Goal: Task Accomplishment & Management: Use online tool/utility

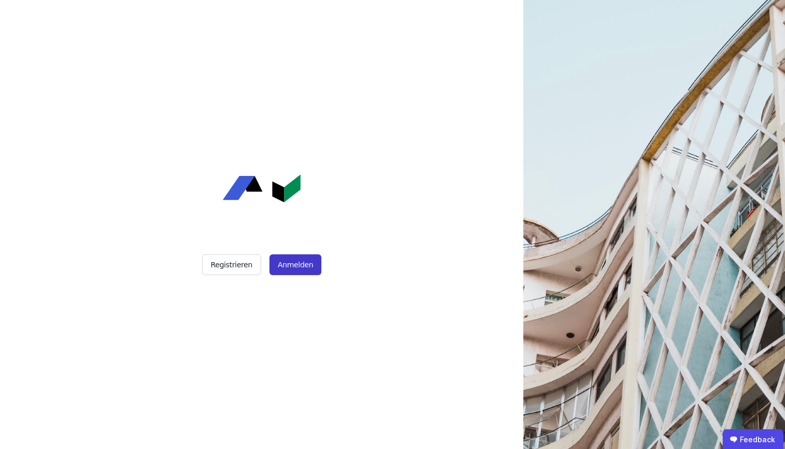
click at [315, 268] on button "Anmelden" at bounding box center [295, 264] width 52 height 21
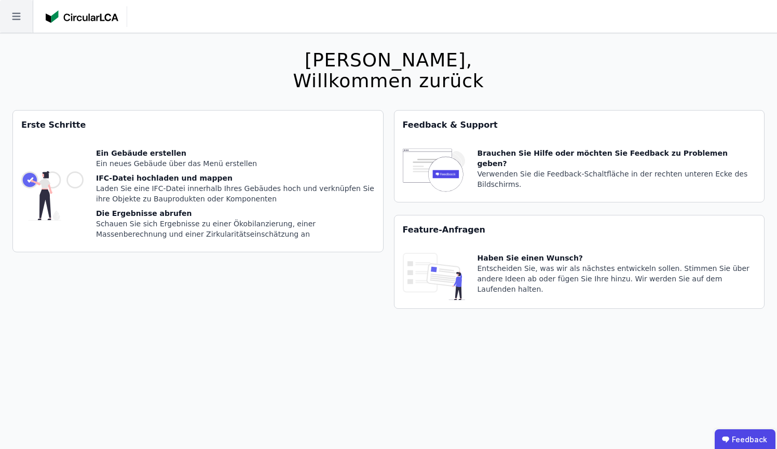
click at [19, 24] on icon at bounding box center [16, 16] width 33 height 33
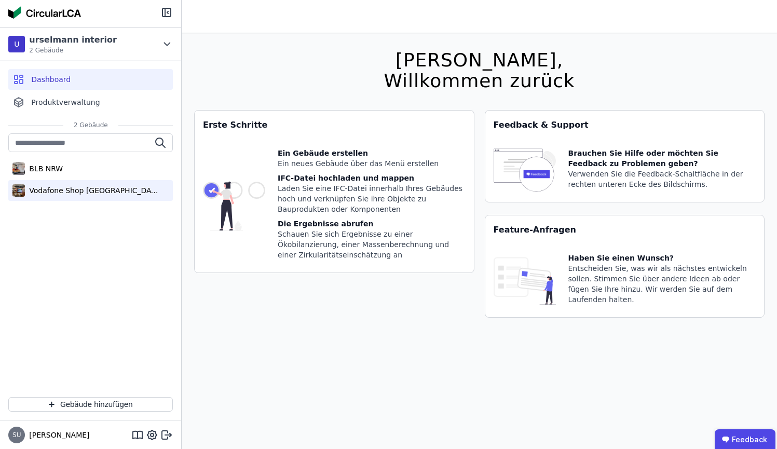
click at [86, 191] on div "Vodafone Shop Nürnberg" at bounding box center [92, 190] width 135 height 10
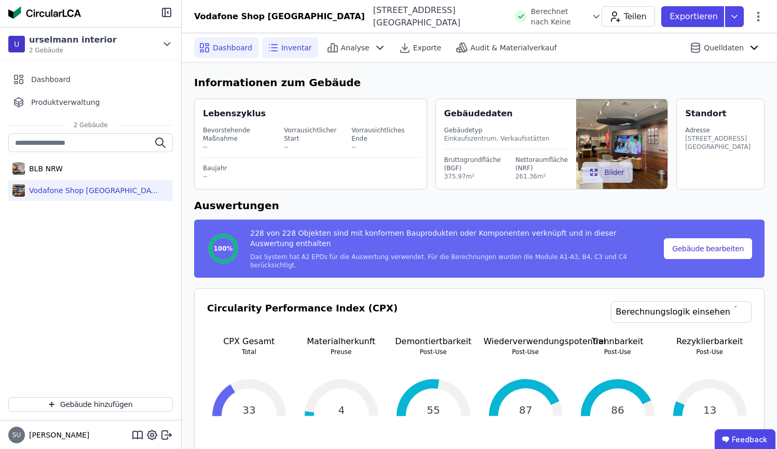
click at [275, 45] on icon at bounding box center [274, 45] width 6 height 0
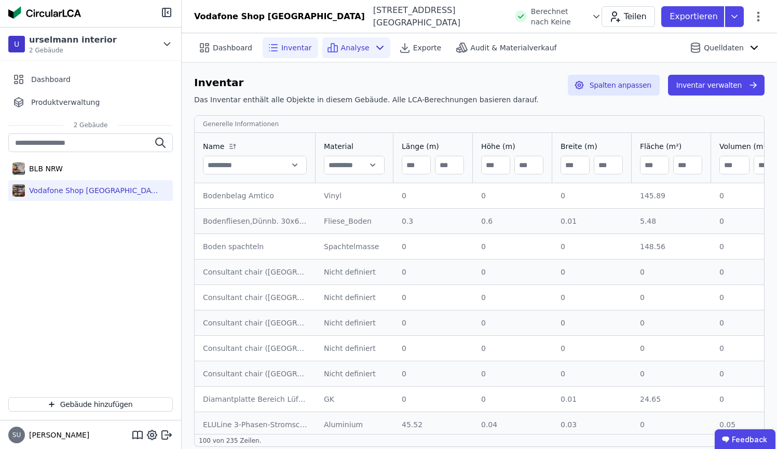
click at [349, 45] on span "Analyse" at bounding box center [355, 48] width 29 height 10
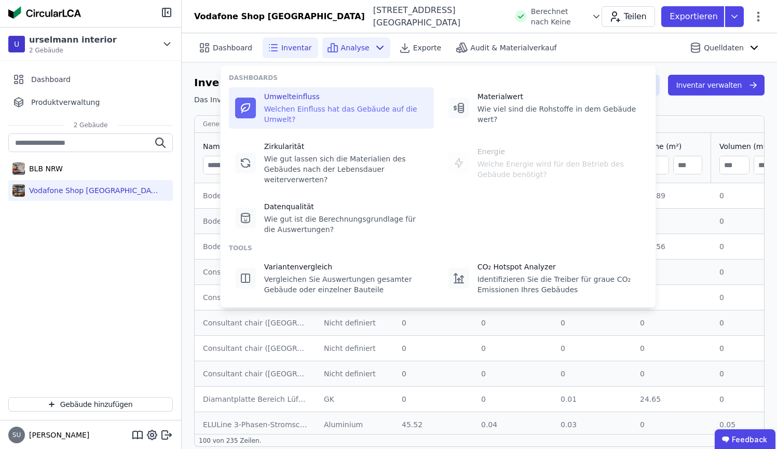
click at [335, 107] on div "Welchen Einfluss hat das Gebäude auf die Umwelt?" at bounding box center [345, 114] width 163 height 21
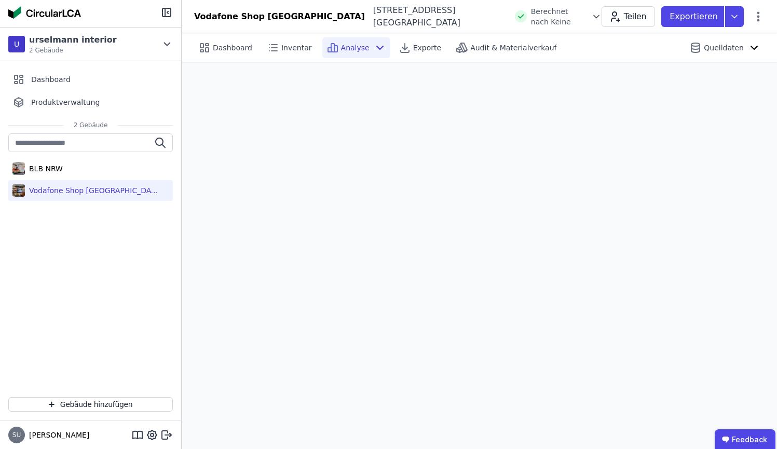
click at [346, 43] on span "Analyse" at bounding box center [355, 48] width 29 height 10
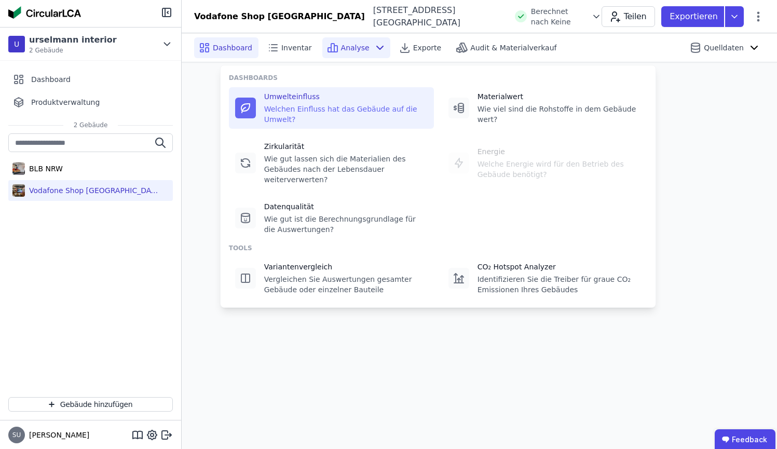
click at [231, 53] on div "Dashboard" at bounding box center [226, 47] width 64 height 21
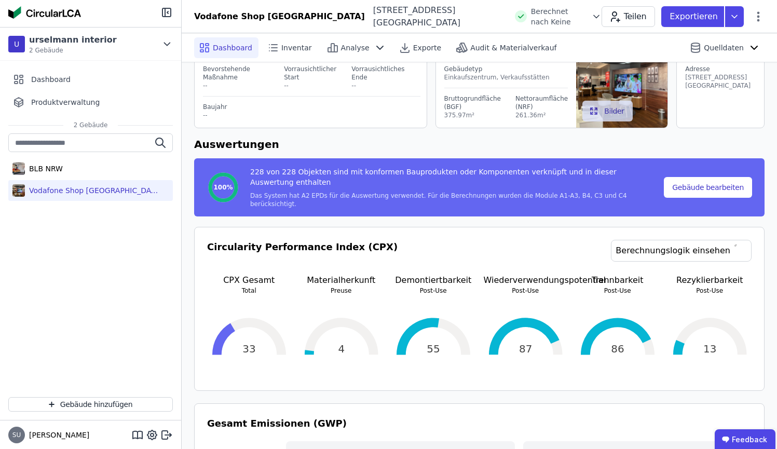
scroll to position [113, 0]
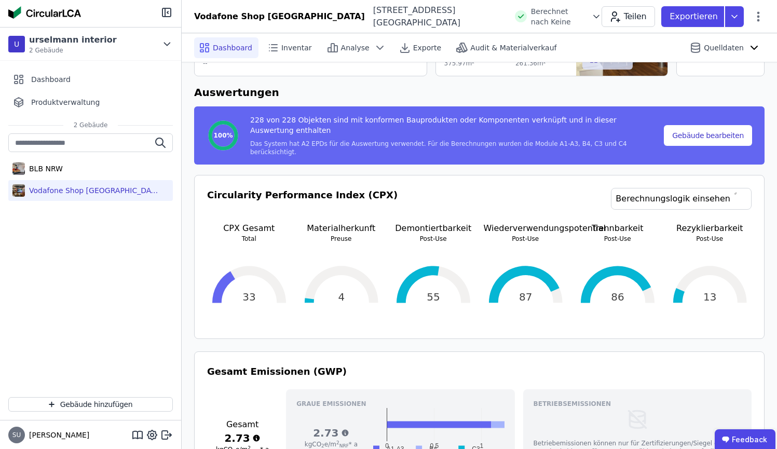
click at [228, 269] on div "33" at bounding box center [249, 284] width 84 height 83
click at [256, 222] on p "CPX Gesamt" at bounding box center [249, 228] width 84 height 12
click at [249, 285] on div "33" at bounding box center [249, 284] width 84 height 83
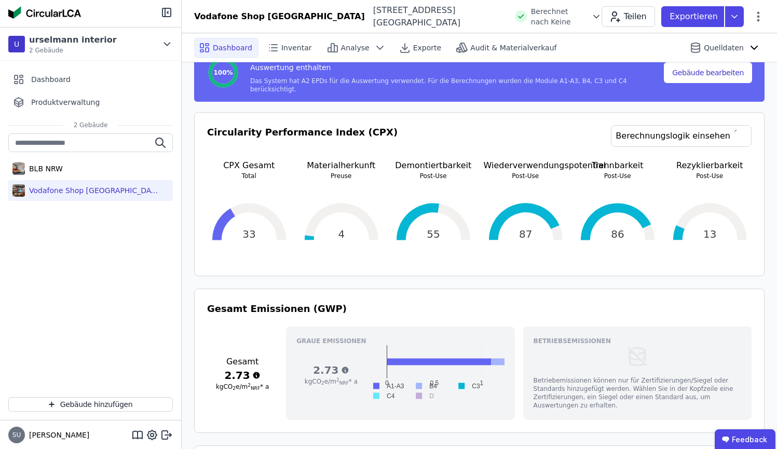
scroll to position [60, 0]
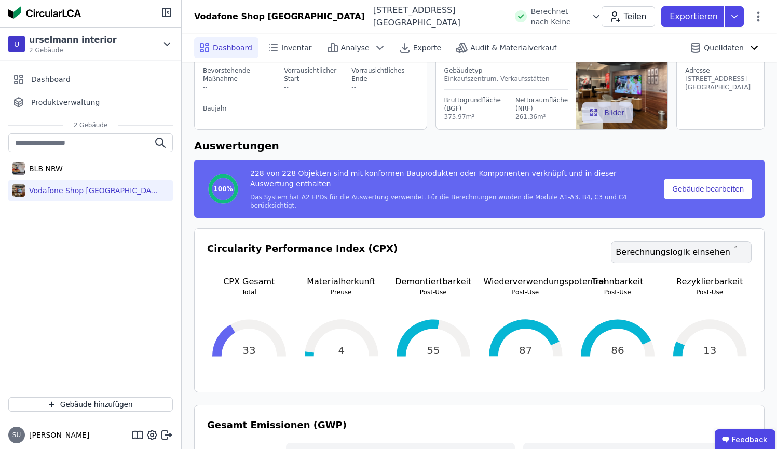
click at [711, 246] on link "Berechnungslogik einsehen" at bounding box center [681, 252] width 141 height 22
click at [256, 348] on div "33" at bounding box center [249, 337] width 84 height 83
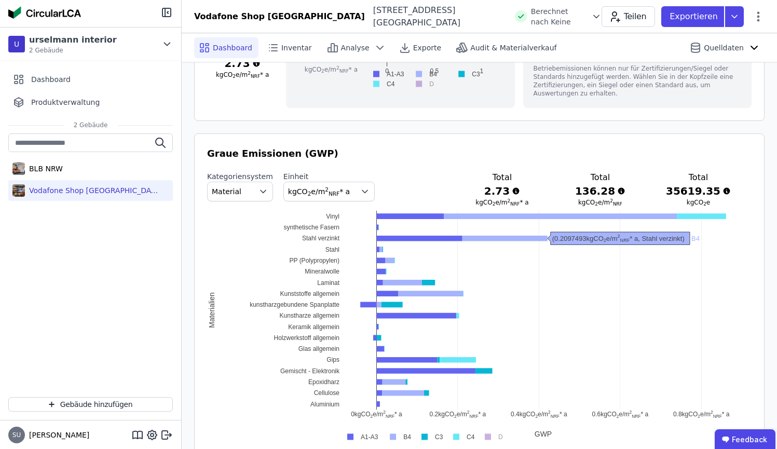
scroll to position [0, 0]
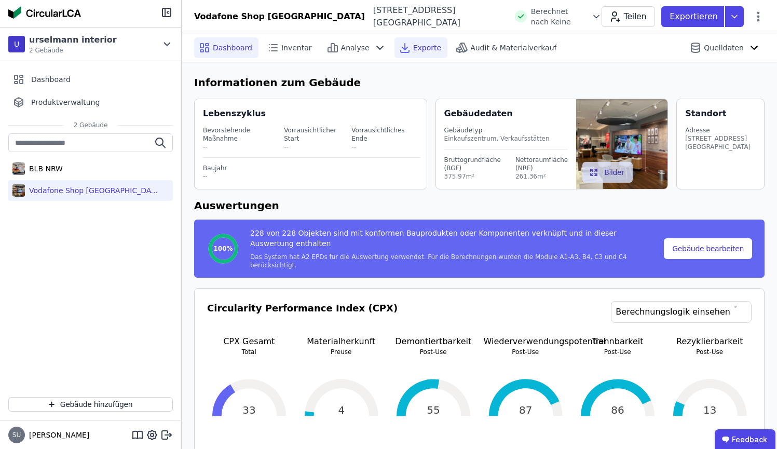
click at [418, 46] on span "Exporte" at bounding box center [427, 48] width 28 height 10
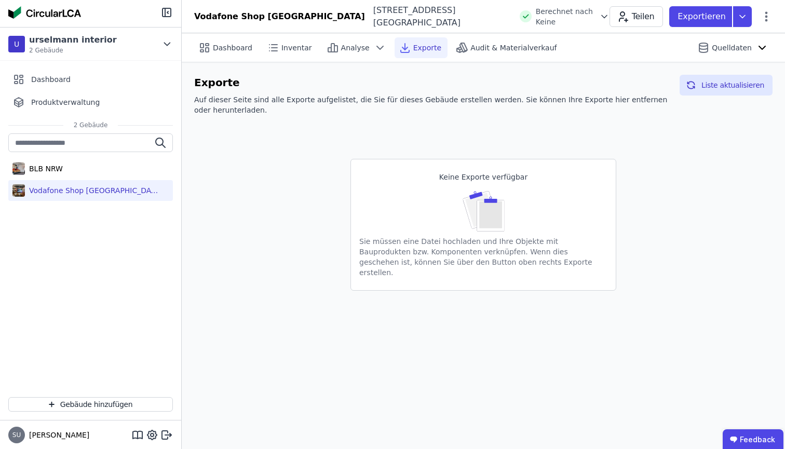
click at [729, 97] on div "Exporte Auf dieser Seite sind alle Exporte aufgelistet, die Sie für dieses Gebä…" at bounding box center [483, 97] width 578 height 45
click at [731, 86] on button "Liste aktualisieren" at bounding box center [725, 85] width 93 height 21
click at [354, 57] on div "Analyse" at bounding box center [356, 47] width 68 height 21
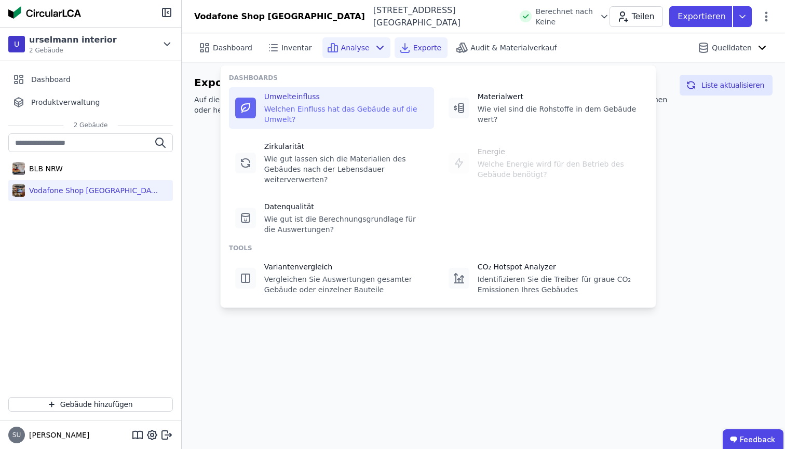
click at [346, 116] on div "Welchen Einfluss hat das Gebäude auf die Umwelt?" at bounding box center [345, 114] width 163 height 21
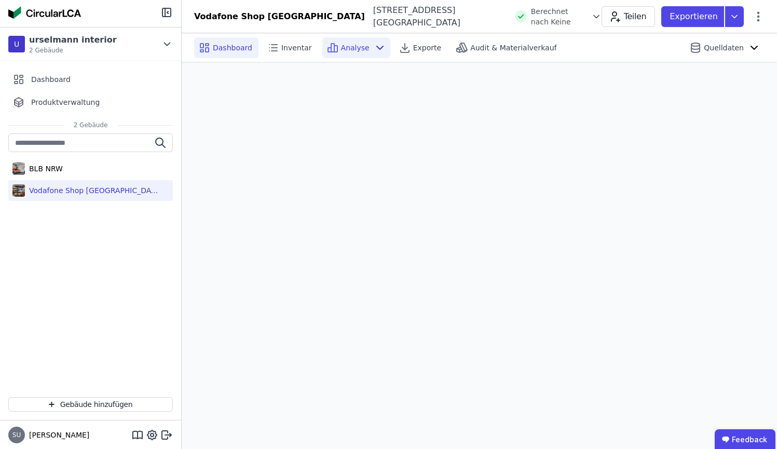
click at [222, 51] on span "Dashboard" at bounding box center [232, 48] width 39 height 10
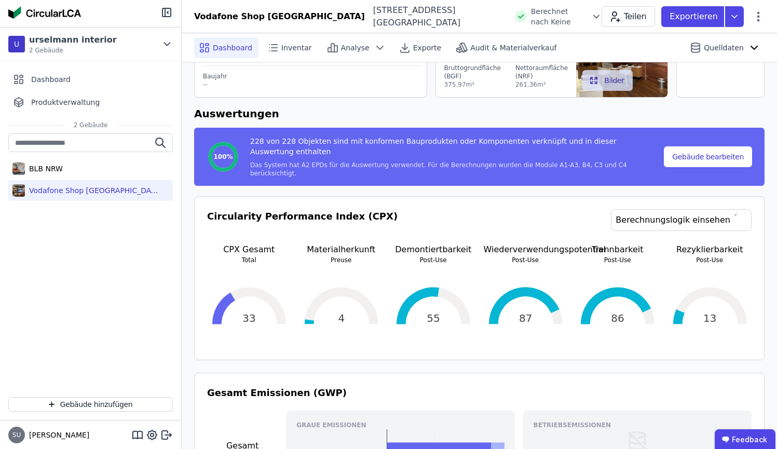
scroll to position [105, 0]
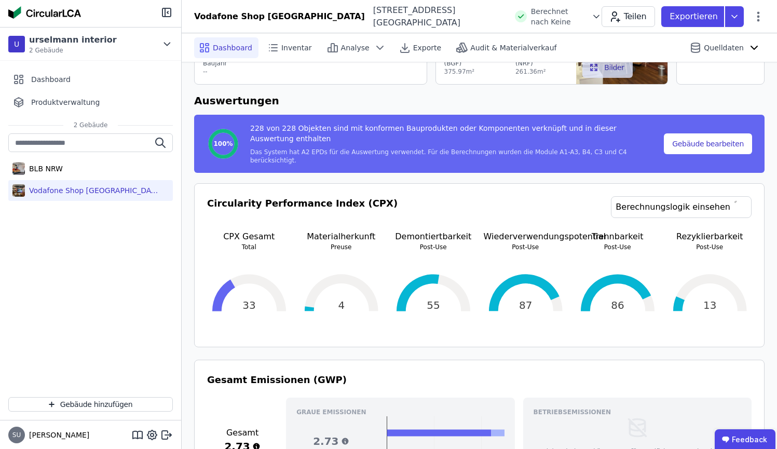
click at [224, 287] on div "33" at bounding box center [249, 292] width 84 height 83
click at [246, 295] on div "33" at bounding box center [249, 292] width 84 height 83
click at [246, 243] on p "Total" at bounding box center [249, 247] width 84 height 8
click at [271, 199] on h3 "Circularity Performance Index (CPX)" at bounding box center [302, 213] width 190 height 34
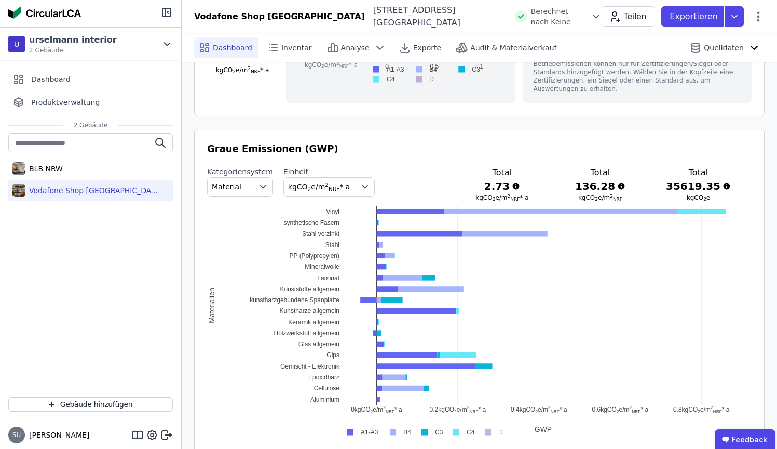
scroll to position [504, 0]
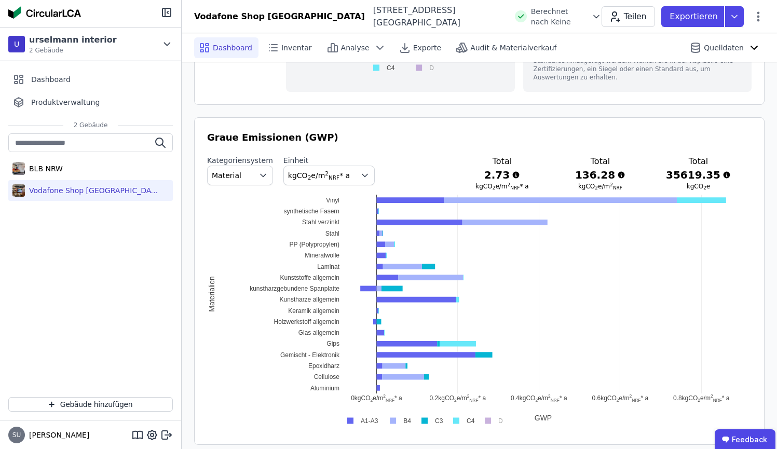
click at [246, 157] on label "Kategoriensystem" at bounding box center [240, 160] width 66 height 10
click at [247, 166] on button "Material" at bounding box center [240, 176] width 66 height 20
click at [244, 213] on span "IFC Entity" at bounding box center [233, 218] width 35 height 10
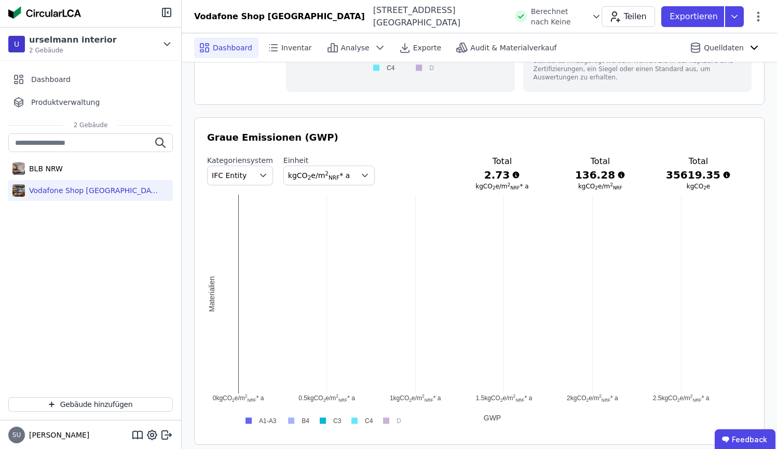
click at [248, 169] on button "IFC Entity" at bounding box center [240, 176] width 66 height 20
click at [247, 231] on div "DIN 276" at bounding box center [240, 236] width 48 height 10
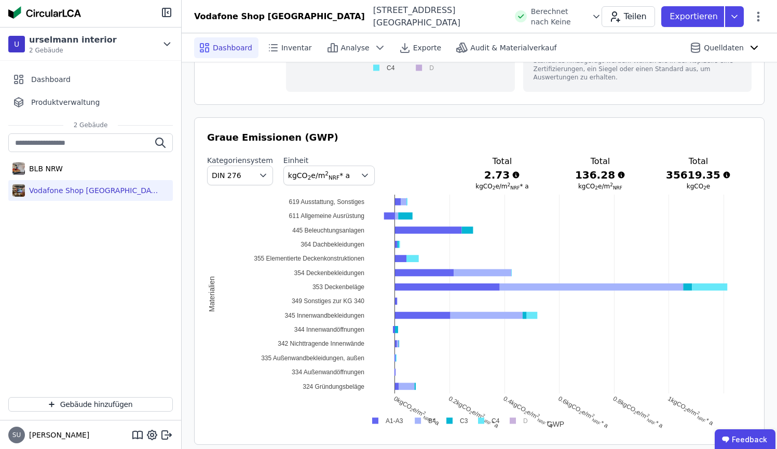
click at [247, 167] on button "DIN 276" at bounding box center [240, 176] width 66 height 20
click at [242, 194] on span "Material" at bounding box center [231, 199] width 30 height 10
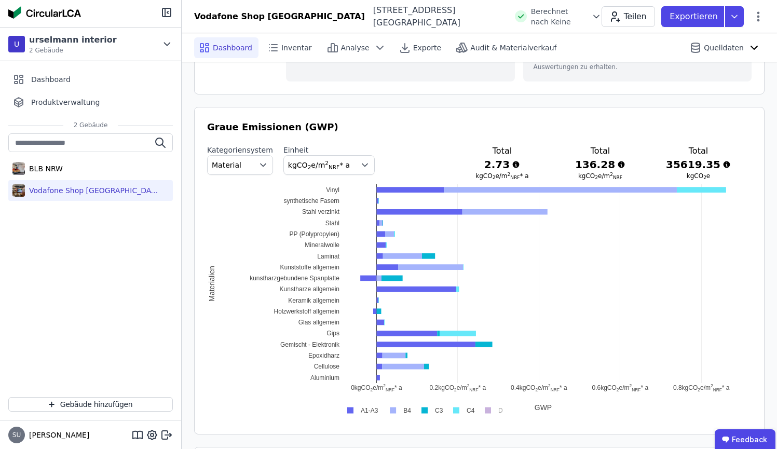
scroll to position [521, 0]
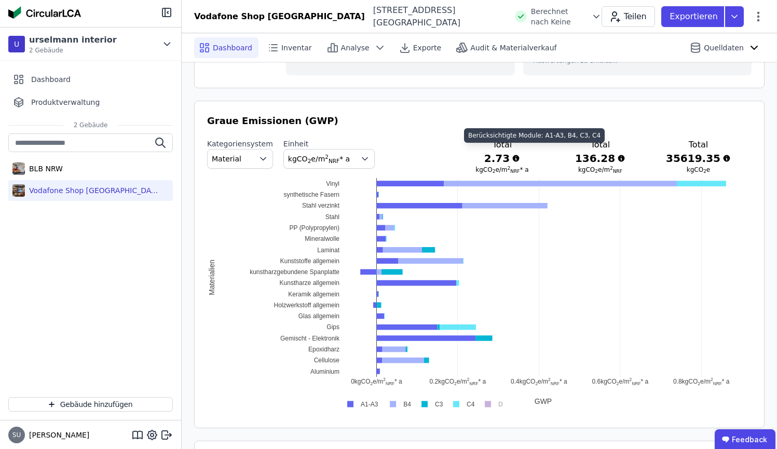
click at [520, 155] on icon at bounding box center [516, 158] width 7 height 7
click at [342, 155] on span "kgCO 2 e/m 2 NRF * a" at bounding box center [319, 159] width 62 height 8
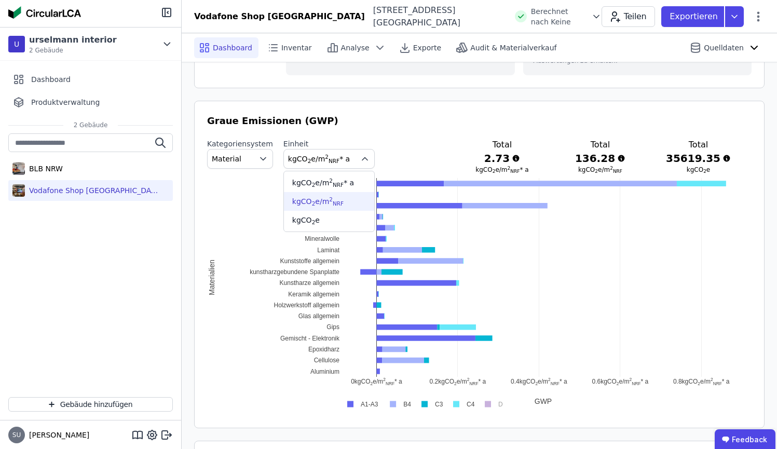
click at [330, 192] on li "kgCO 2 e/m 2 NRF" at bounding box center [329, 201] width 90 height 19
click at [338, 154] on span "kgCO 2 e/m 2 NRF" at bounding box center [320, 159] width 65 height 10
click at [326, 215] on div "kgCO 2 e" at bounding box center [329, 220] width 74 height 10
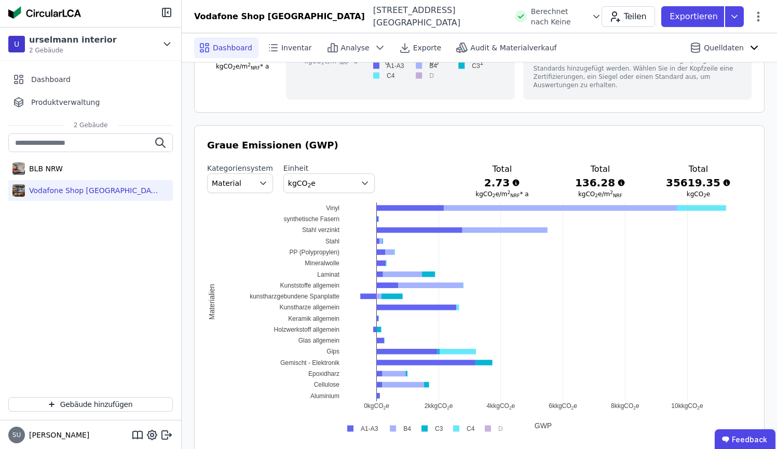
scroll to position [570, 0]
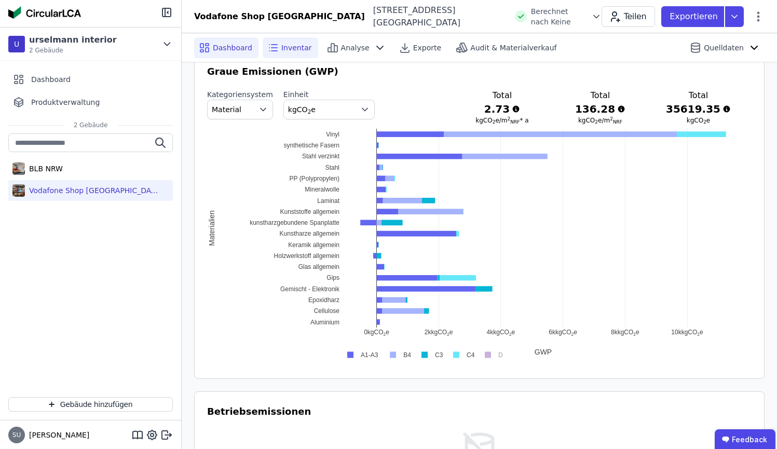
click at [274, 52] on icon at bounding box center [273, 48] width 12 height 12
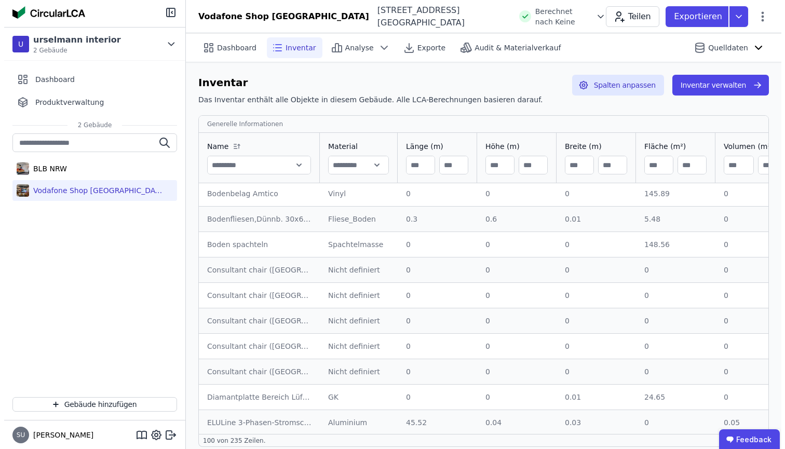
scroll to position [4, 0]
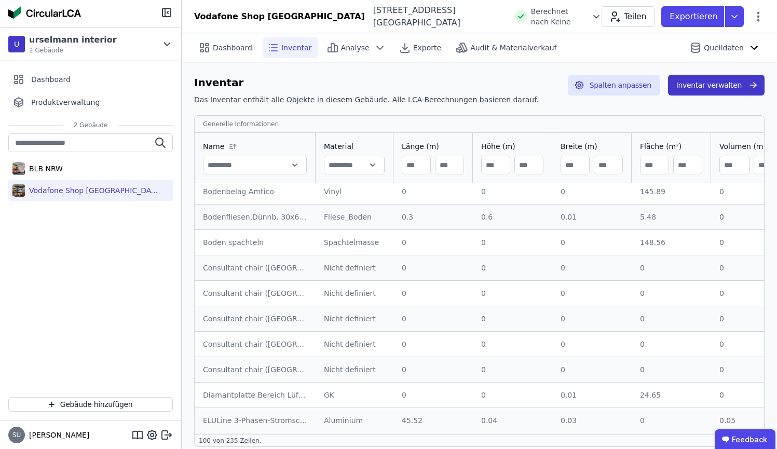
click at [692, 87] on button "Inventar verwalten" at bounding box center [716, 85] width 97 height 21
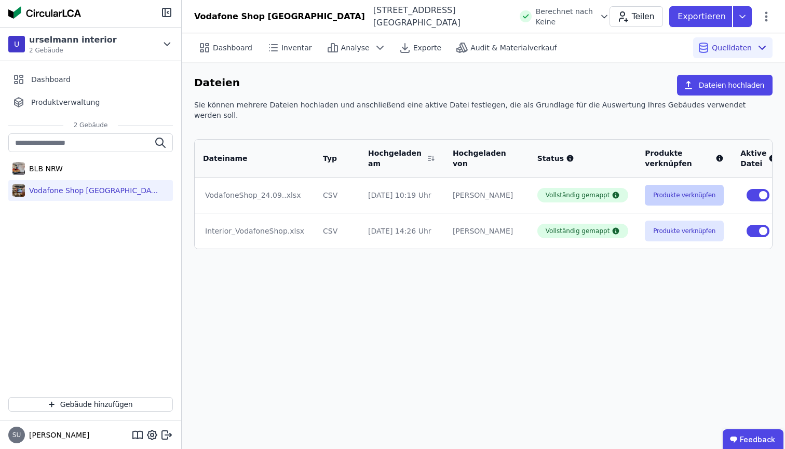
click at [658, 190] on button "Produkte verknüpfen" at bounding box center [684, 195] width 79 height 21
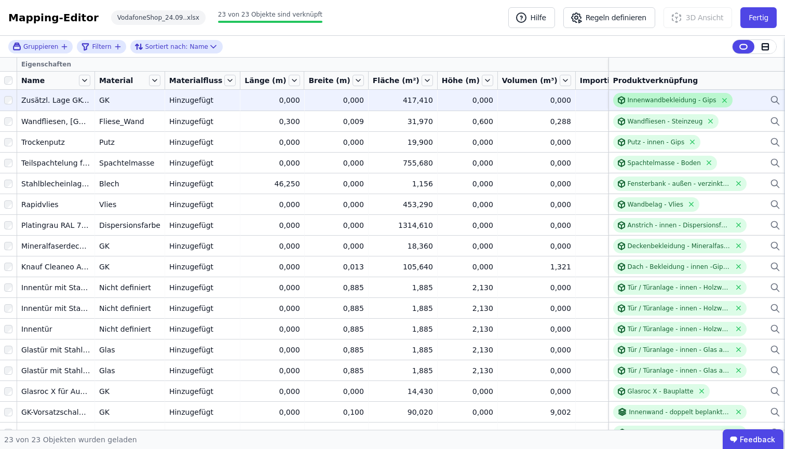
click at [628, 99] on div "Innenwandbekleidung - Gips" at bounding box center [672, 100] width 89 height 8
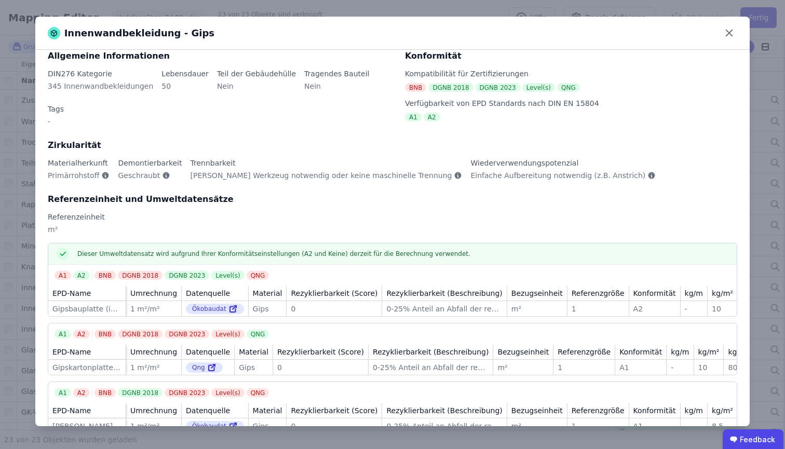
scroll to position [28, 0]
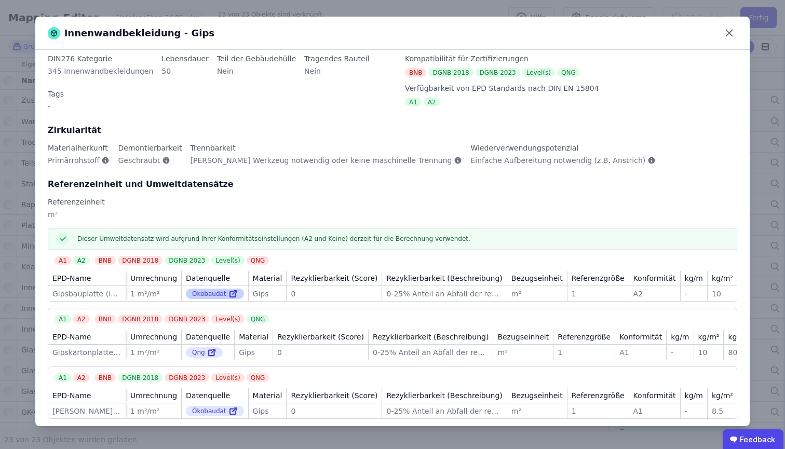
click at [230, 292] on icon at bounding box center [233, 295] width 6 height 6
click at [729, 36] on icon at bounding box center [729, 33] width 16 height 16
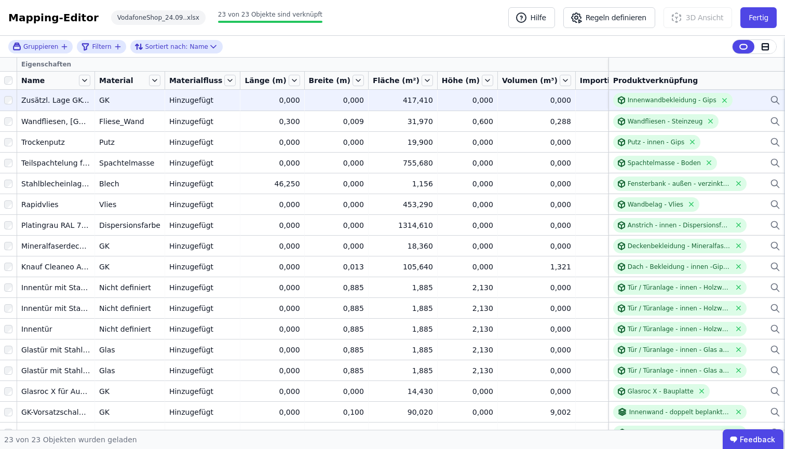
click at [438, 106] on td "0,000 0,000" at bounding box center [468, 100] width 60 height 21
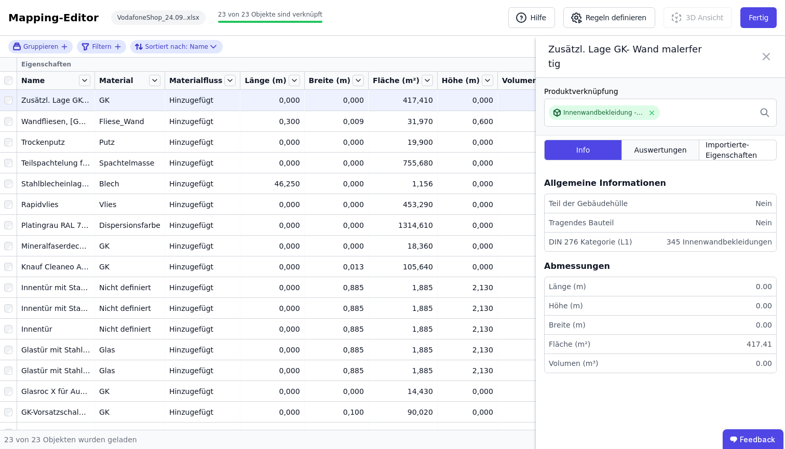
click at [650, 145] on span "Auswertungen" at bounding box center [660, 150] width 52 height 10
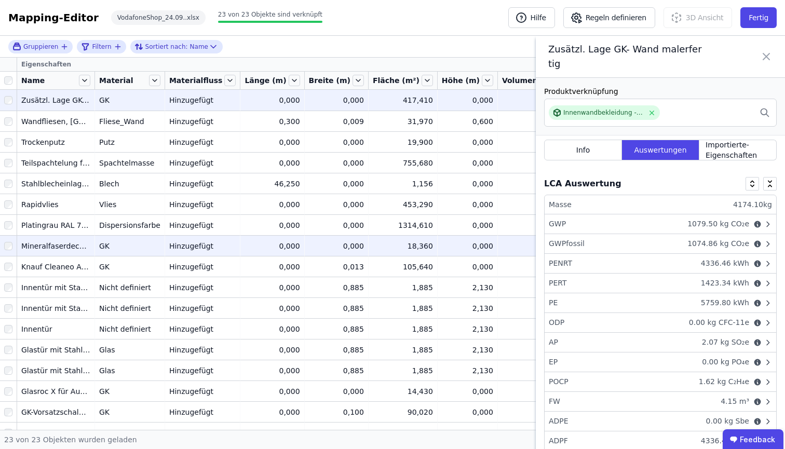
click at [130, 247] on div "GK" at bounding box center [129, 246] width 61 height 10
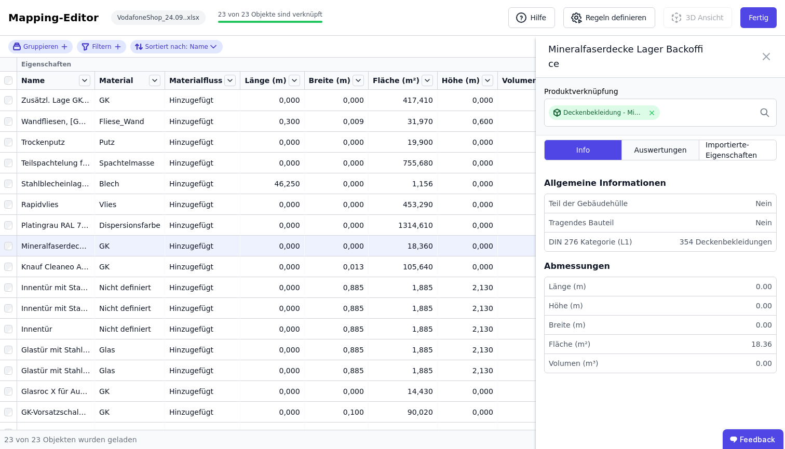
click at [694, 140] on div "Auswertungen" at bounding box center [660, 150] width 77 height 21
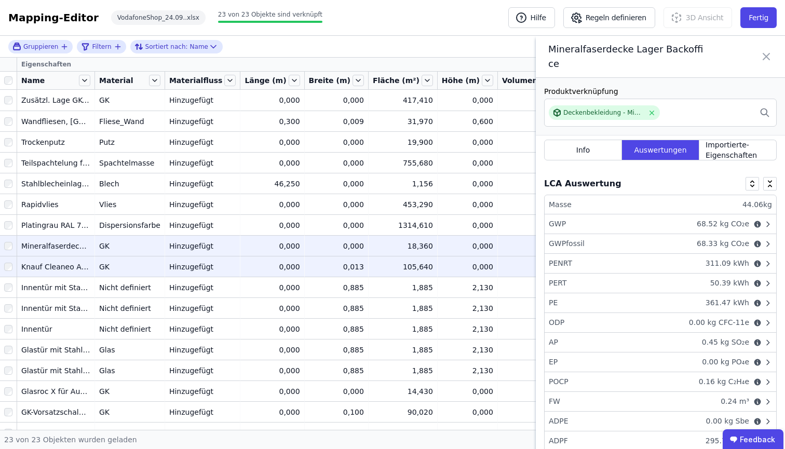
click at [124, 258] on td "GK GK" at bounding box center [130, 266] width 70 height 21
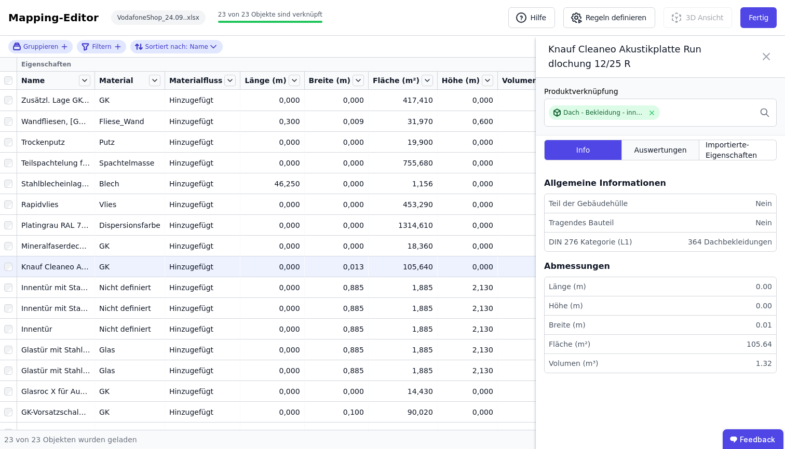
click at [651, 145] on span "Auswertungen" at bounding box center [660, 150] width 52 height 10
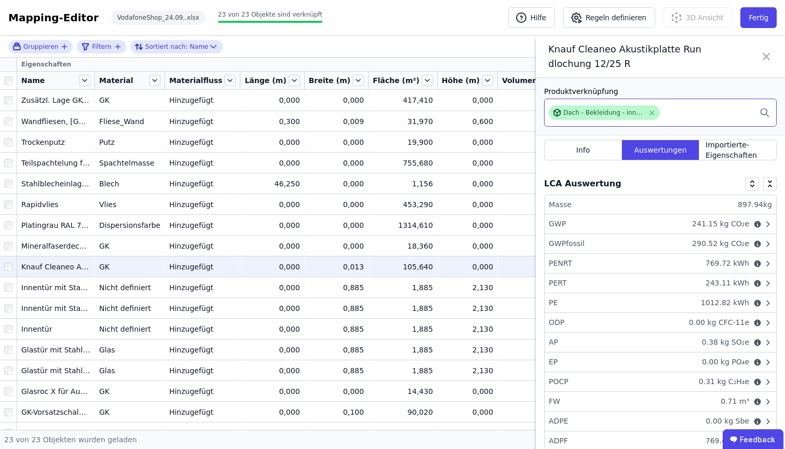
click at [568, 110] on div "Dach - Bekleidung - innen -Gipskarton Lochplatte" at bounding box center [603, 112] width 80 height 8
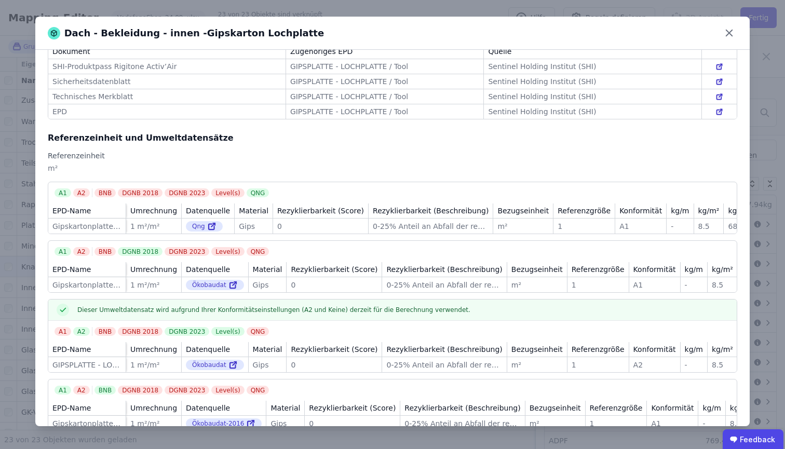
scroll to position [197, 0]
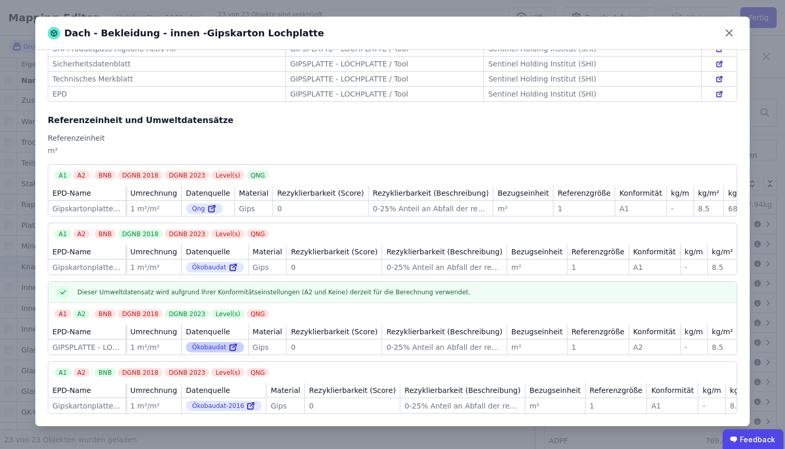
click at [226, 341] on link at bounding box center [231, 347] width 11 height 12
click at [725, 34] on icon at bounding box center [729, 33] width 16 height 16
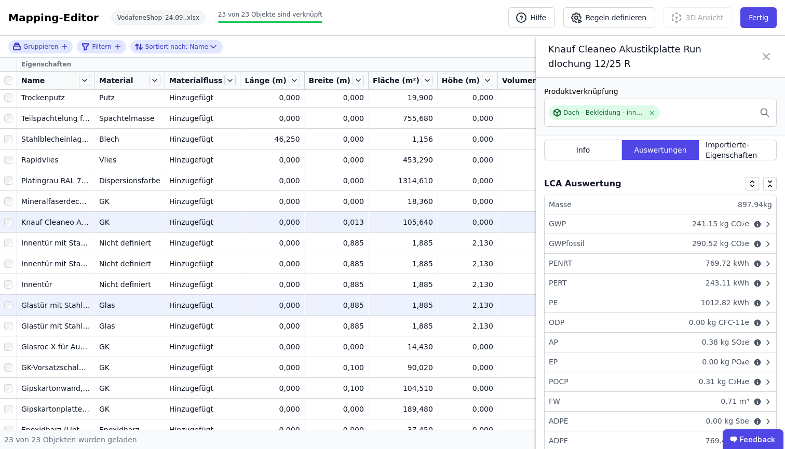
scroll to position [128, 0]
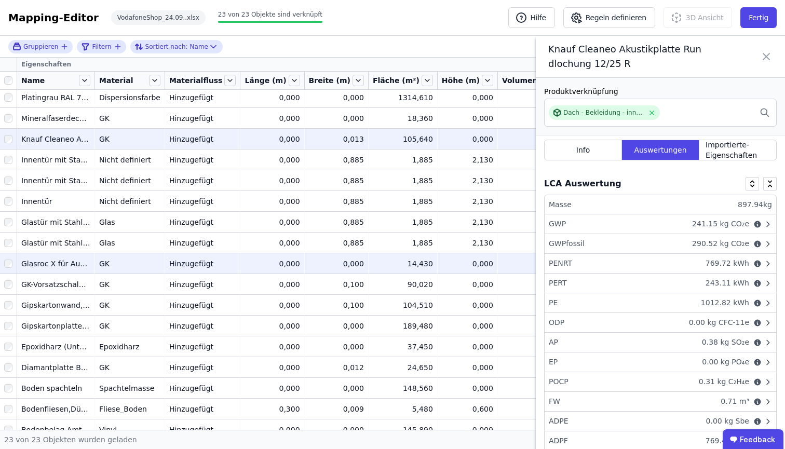
click at [284, 268] on td "0,000 0,000" at bounding box center [272, 263] width 64 height 21
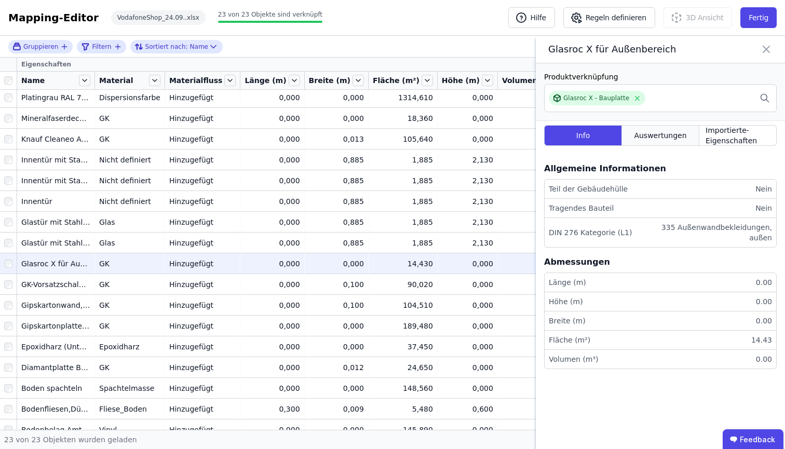
click at [640, 141] on span "Auswertungen" at bounding box center [660, 135] width 52 height 10
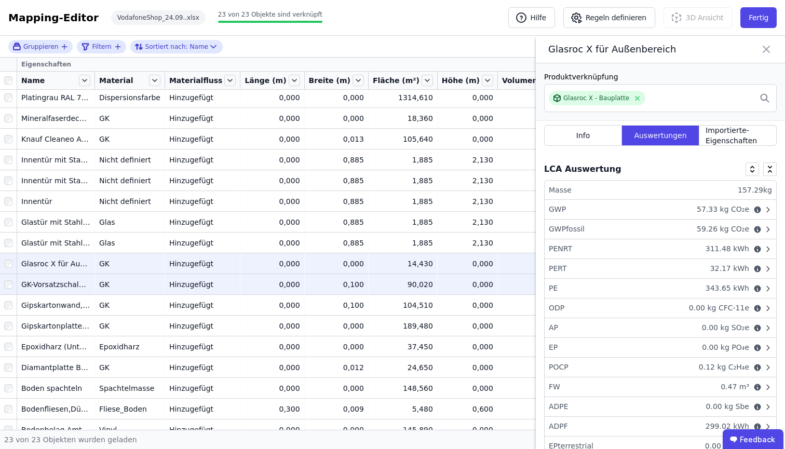
click at [271, 288] on div "0,000" at bounding box center [271, 284] width 55 height 10
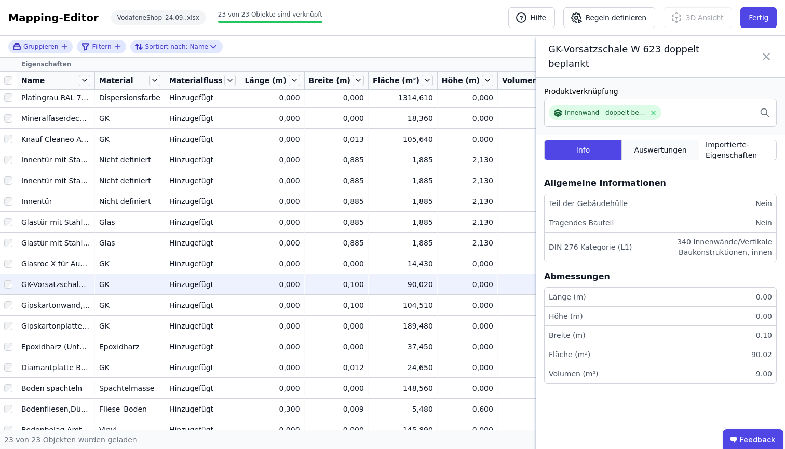
click at [648, 147] on span "Auswertungen" at bounding box center [660, 150] width 52 height 10
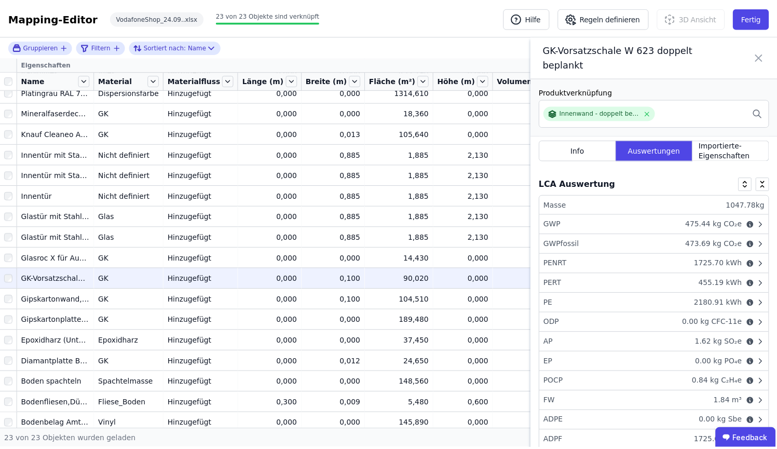
scroll to position [146, 0]
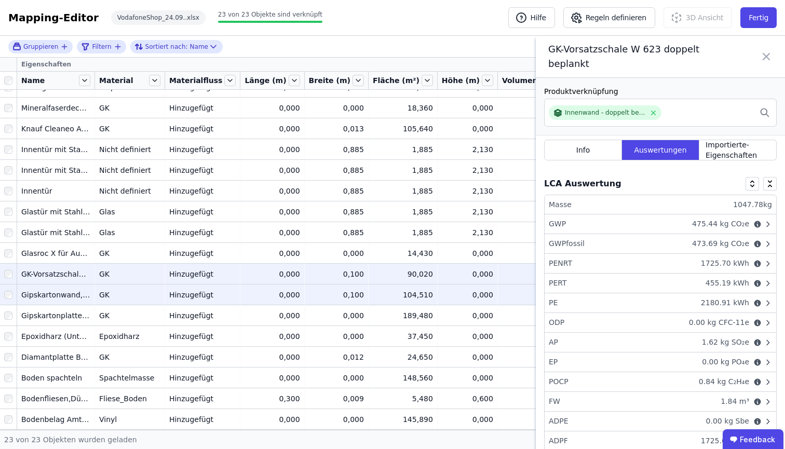
click at [333, 290] on div "0,100" at bounding box center [336, 295] width 55 height 10
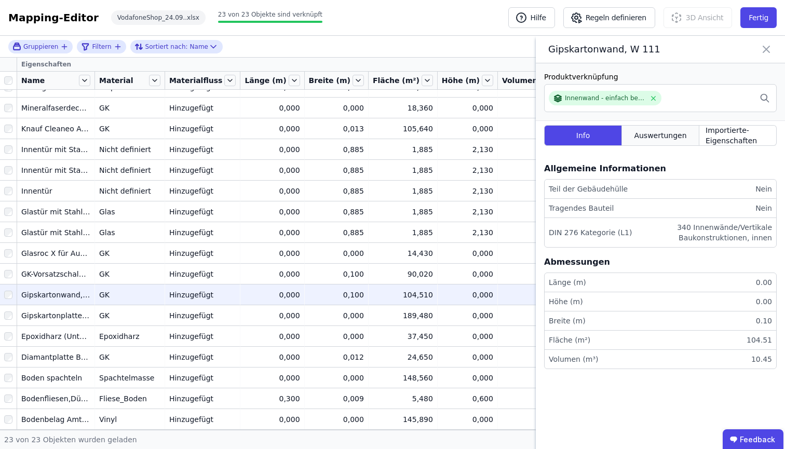
click at [668, 141] on span "Auswertungen" at bounding box center [660, 135] width 52 height 10
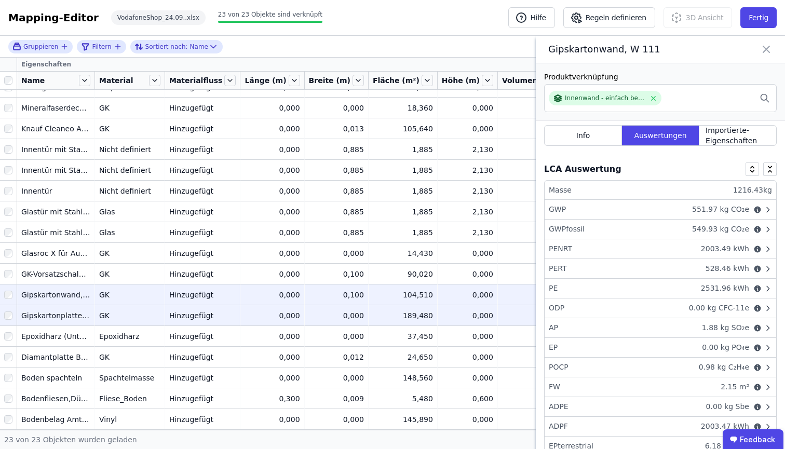
click at [279, 310] on div "0,000" at bounding box center [271, 315] width 55 height 10
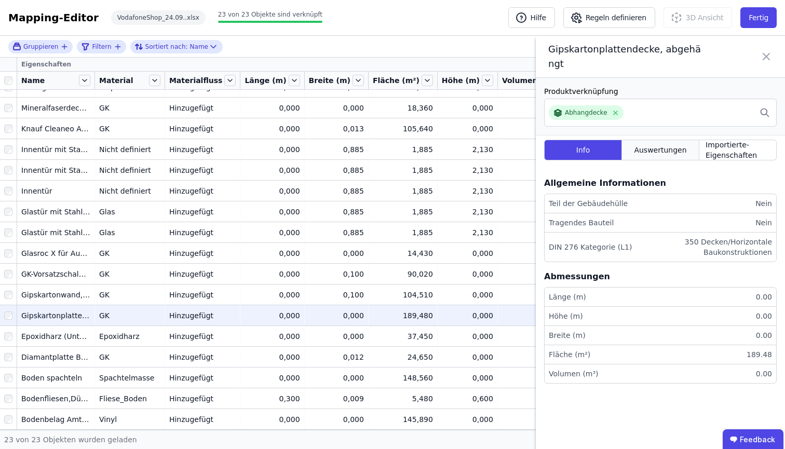
click at [660, 146] on span "Auswertungen" at bounding box center [660, 150] width 52 height 10
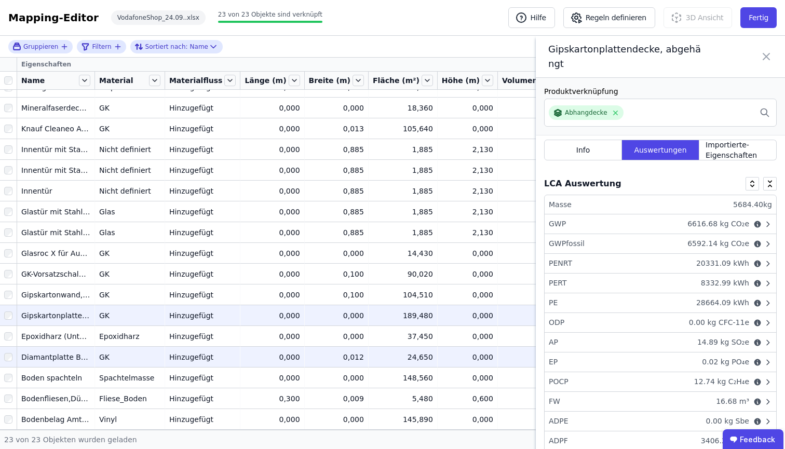
click at [217, 354] on td "Hinzugefügt Hinzugefügt" at bounding box center [203, 356] width 76 height 21
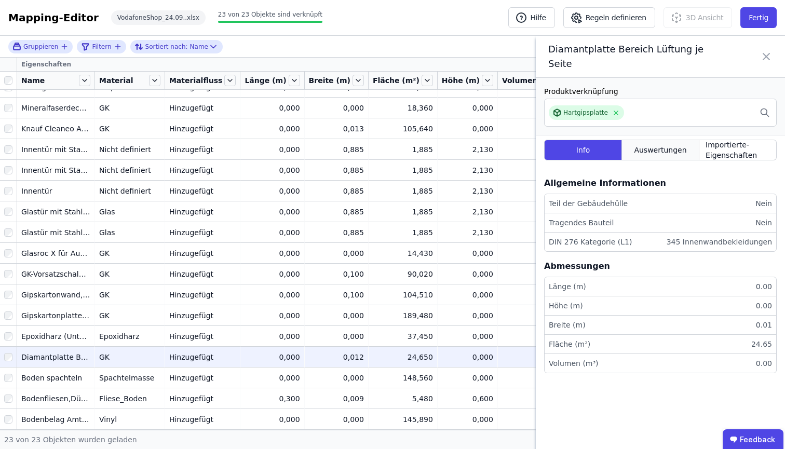
click at [660, 160] on div "Auswertungen" at bounding box center [660, 150] width 77 height 21
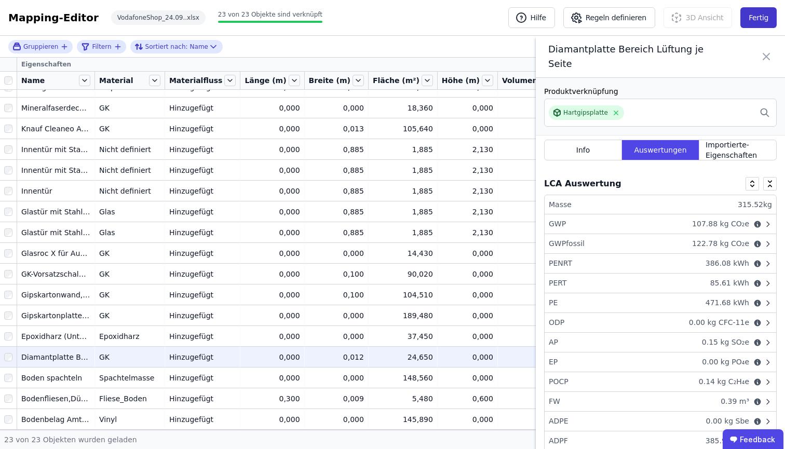
click at [768, 25] on button "Fertig" at bounding box center [758, 17] width 36 height 21
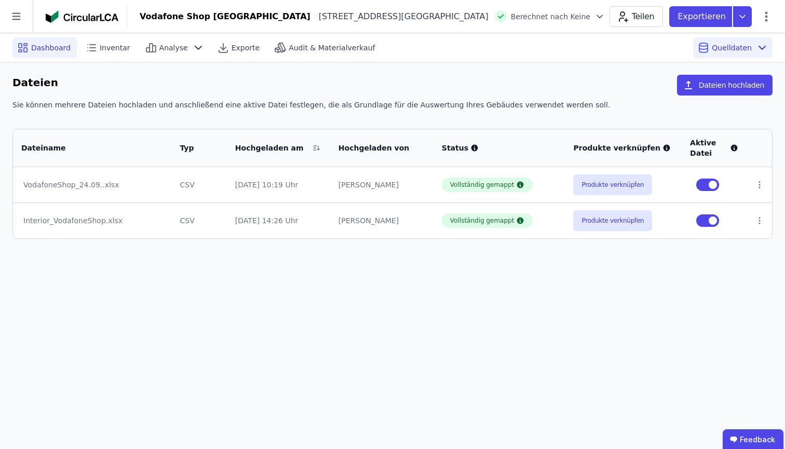
click at [43, 49] on span "Dashboard" at bounding box center [50, 48] width 39 height 10
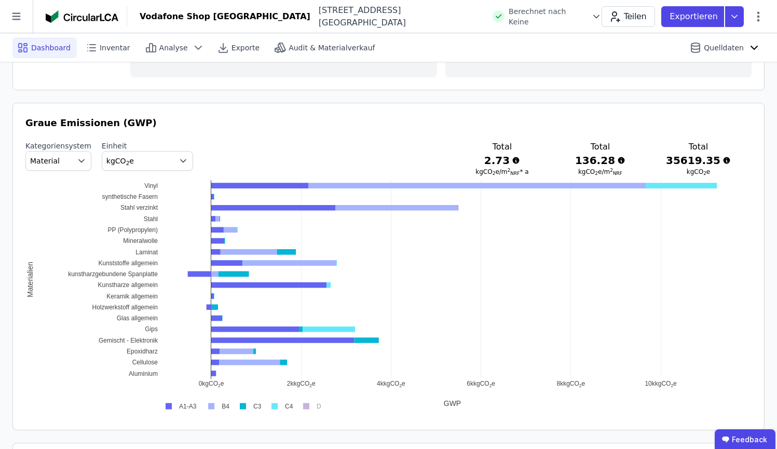
scroll to position [525, 0]
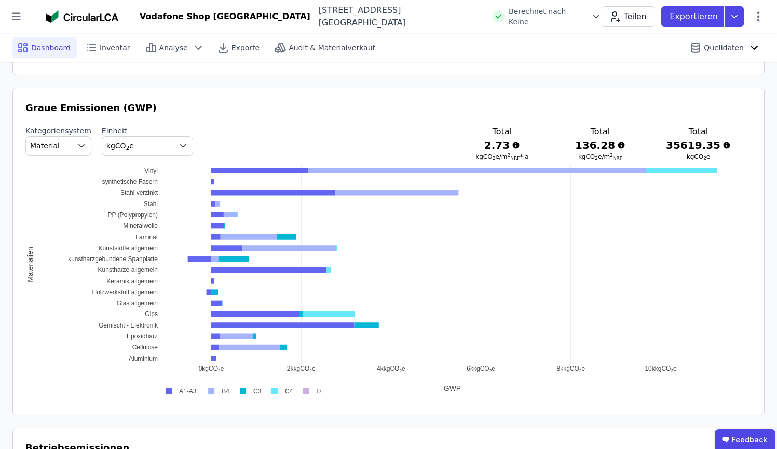
click at [155, 146] on span "kgCO 2 e" at bounding box center [138, 146] width 65 height 10
click at [157, 168] on span "kgCO 2 e/m 2 NRF * a" at bounding box center [142, 170] width 62 height 8
click at [141, 47] on div "Analyse" at bounding box center [175, 47] width 68 height 21
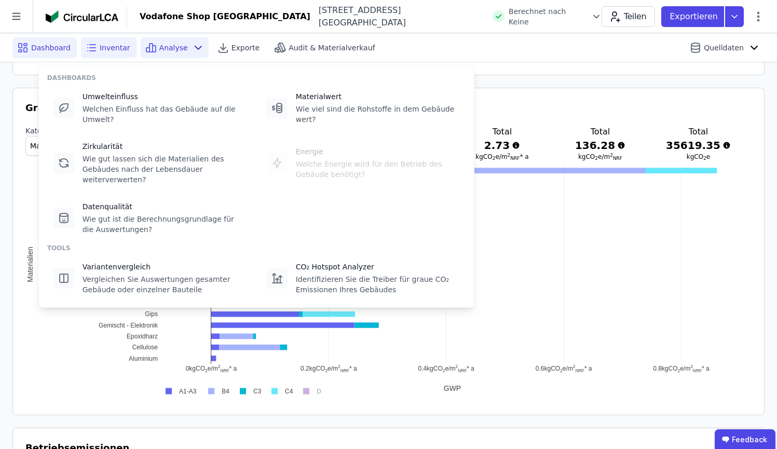
click at [103, 50] on span "Inventar" at bounding box center [115, 48] width 31 height 10
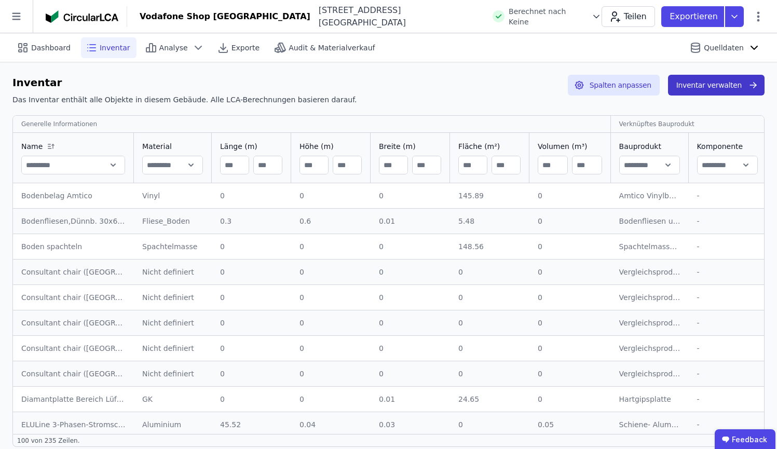
click at [725, 83] on button "Inventar verwalten" at bounding box center [716, 85] width 97 height 21
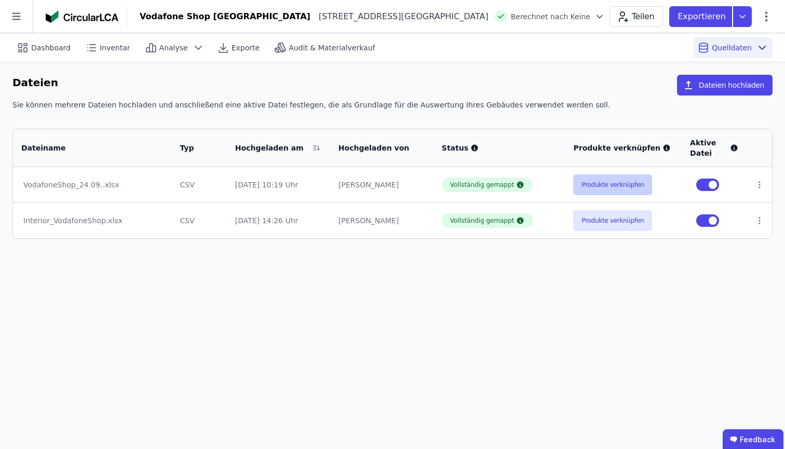
click at [596, 176] on button "Produkte verknüpfen" at bounding box center [612, 184] width 79 height 21
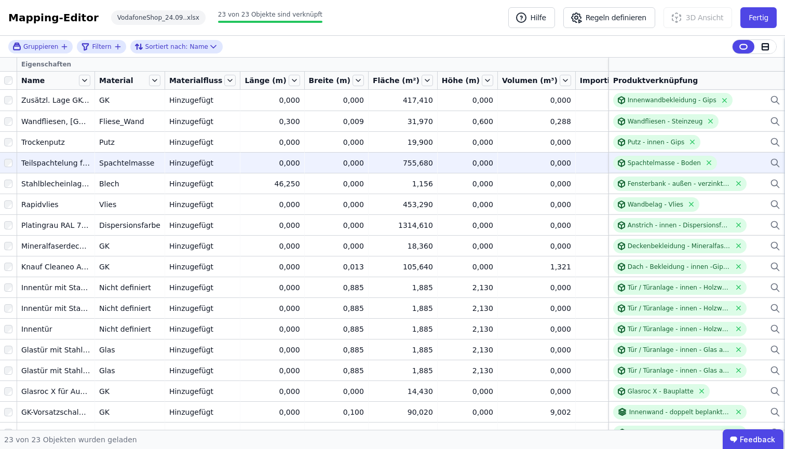
scroll to position [146, 0]
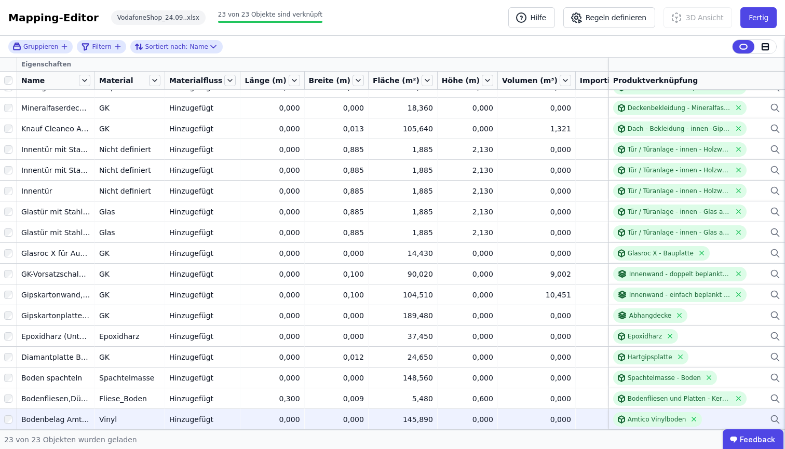
click at [771, 415] on icon at bounding box center [774, 418] width 6 height 6
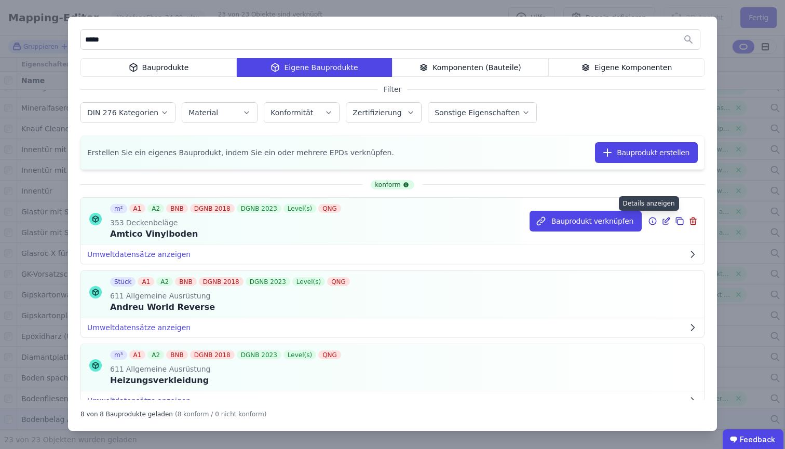
type input "*****"
click at [661, 220] on icon at bounding box center [665, 221] width 9 height 12
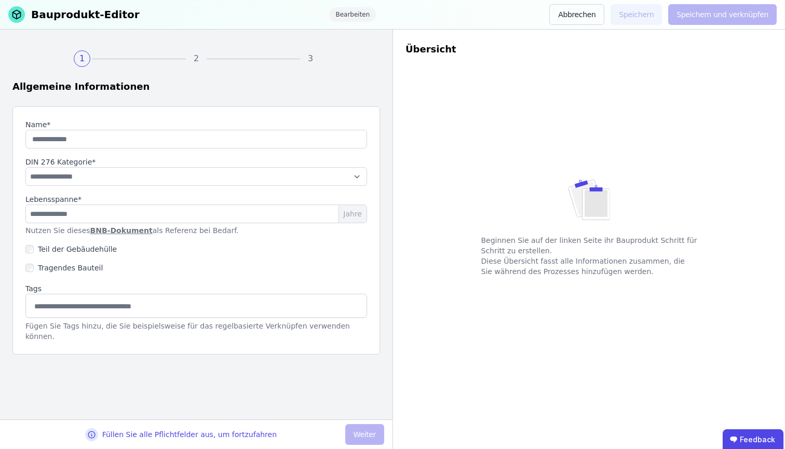
type input "**********"
type input "**"
select select "**********"
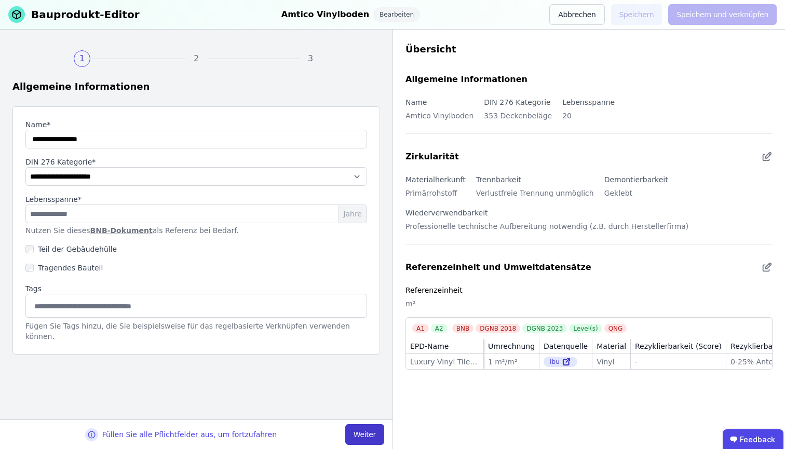
click at [373, 424] on button "Weiter" at bounding box center [364, 434] width 39 height 21
select select "**********"
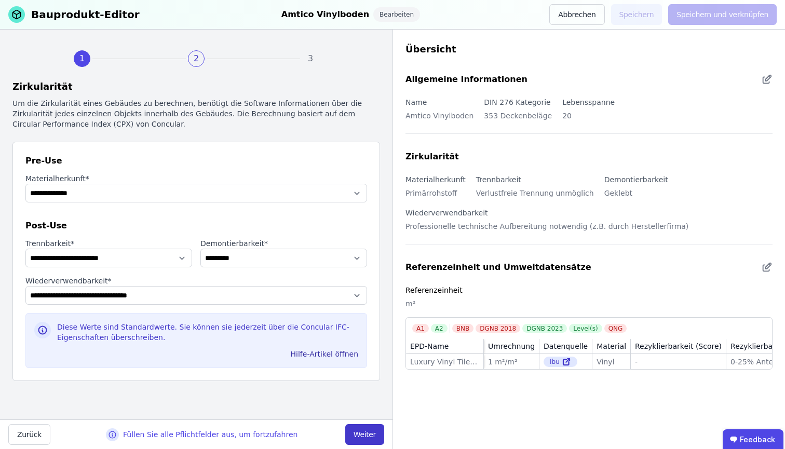
click at [373, 428] on button "Weiter" at bounding box center [364, 434] width 39 height 21
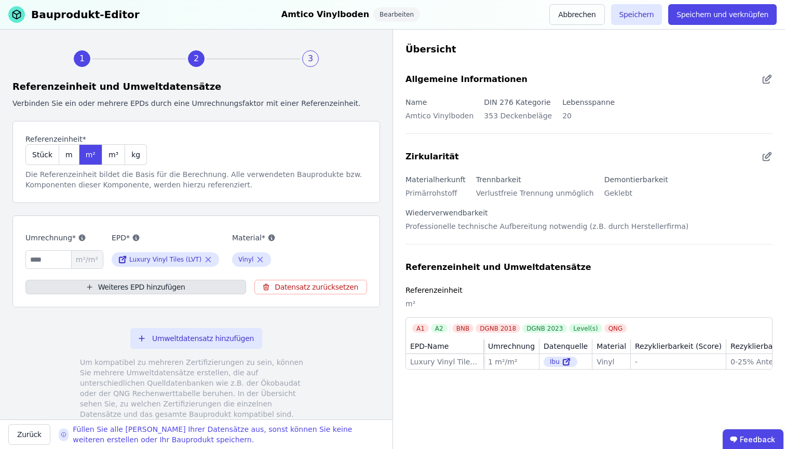
click at [200, 284] on button "Weiteres EPD hinzufügen" at bounding box center [135, 287] width 221 height 15
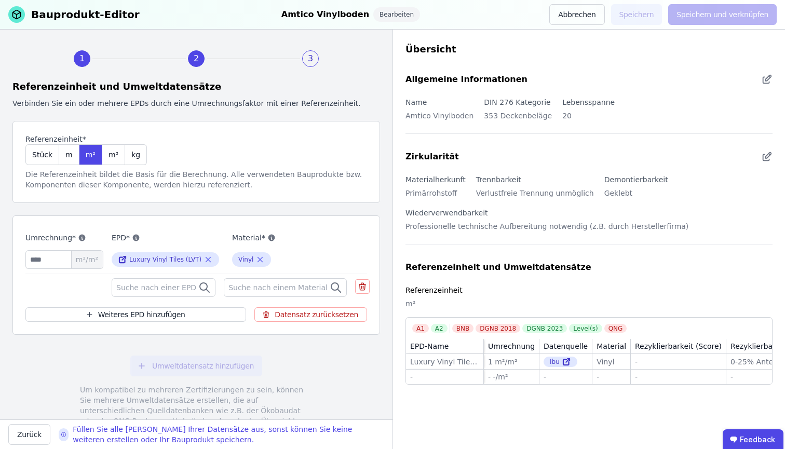
click at [200, 284] on icon at bounding box center [204, 287] width 12 height 12
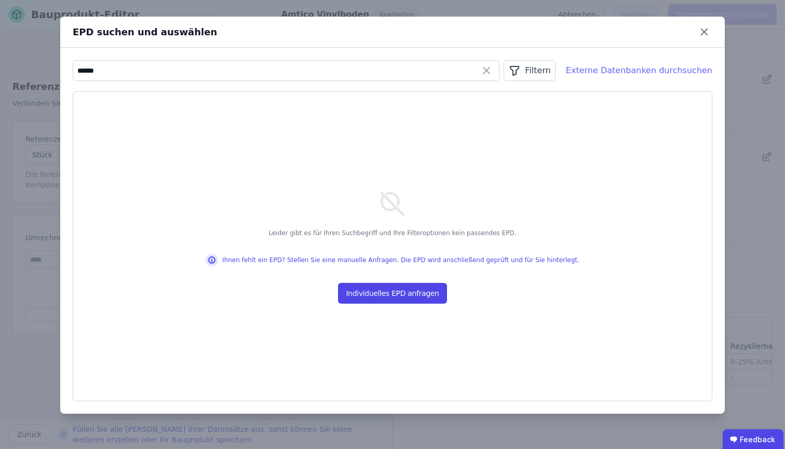
type input "******"
click at [591, 74] on div "Externe Datenbanken durchsuchen" at bounding box center [639, 70] width 146 height 12
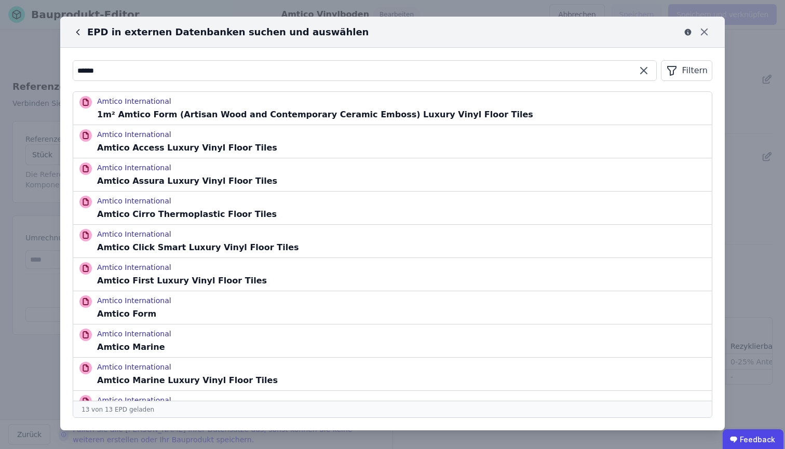
scroll to position [123, 0]
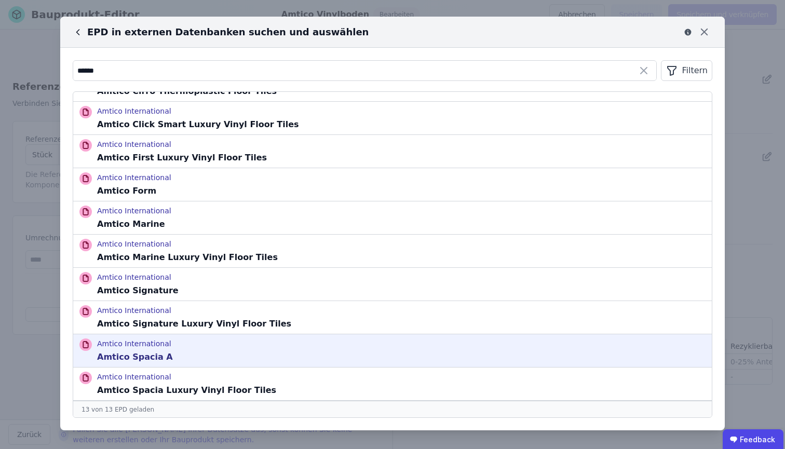
click at [362, 358] on div "Amtico International Amtico Spacia A" at bounding box center [392, 350] width 638 height 33
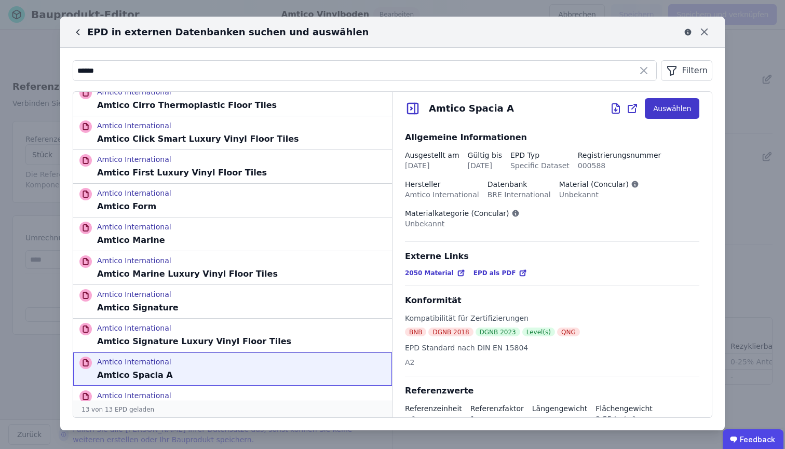
click at [672, 108] on button "Auswählen" at bounding box center [672, 108] width 54 height 21
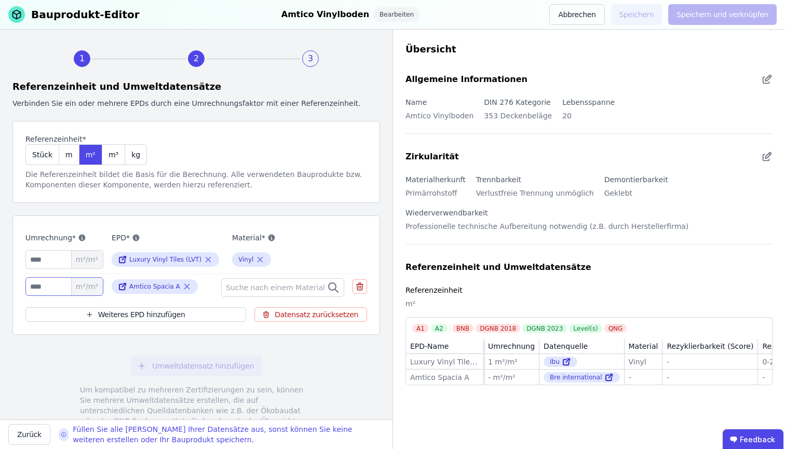
click at [48, 287] on input "number" at bounding box center [64, 286] width 78 height 19
type input "*"
click at [206, 258] on icon at bounding box center [208, 259] width 5 height 5
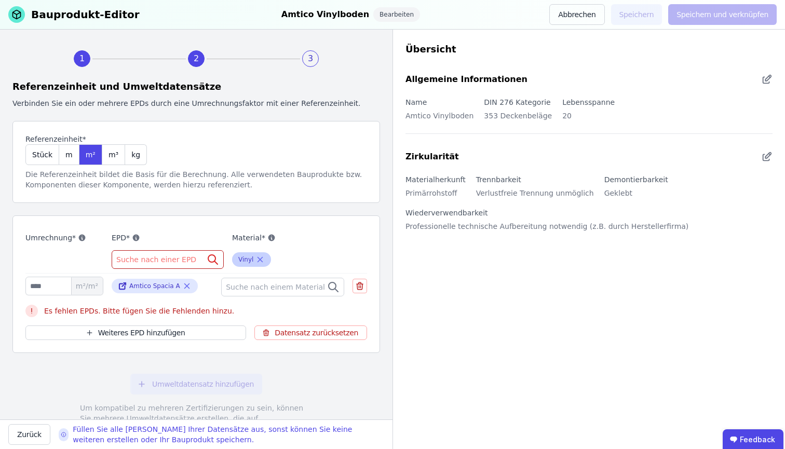
click at [255, 256] on icon at bounding box center [259, 259] width 9 height 12
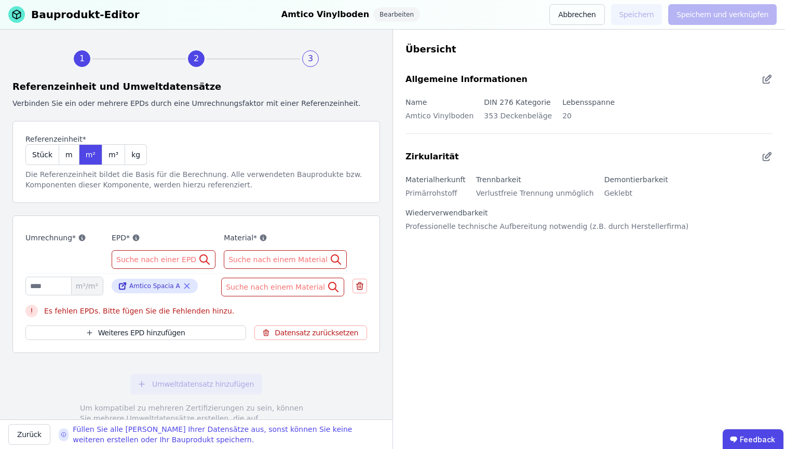
click at [250, 284] on span "Suche nach einem Material" at bounding box center [276, 287] width 101 height 10
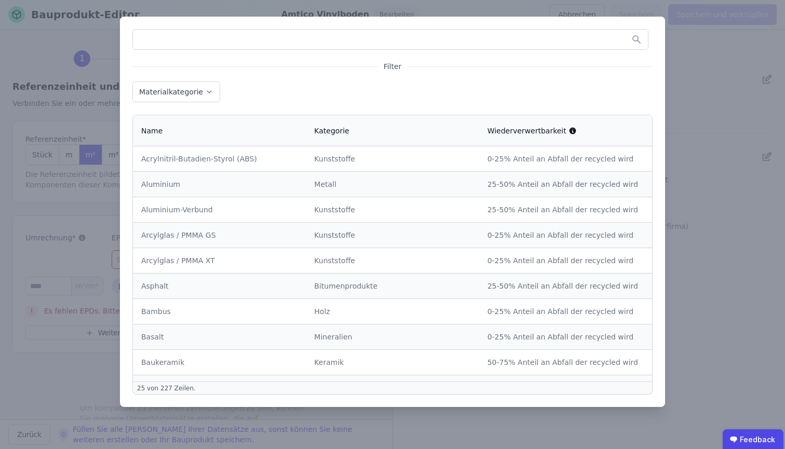
click at [105, 411] on div "Filter Materialkategorie Name Kategorie Wiederverwertbarkeit Acrylnitril-Butadi…" at bounding box center [392, 224] width 785 height 449
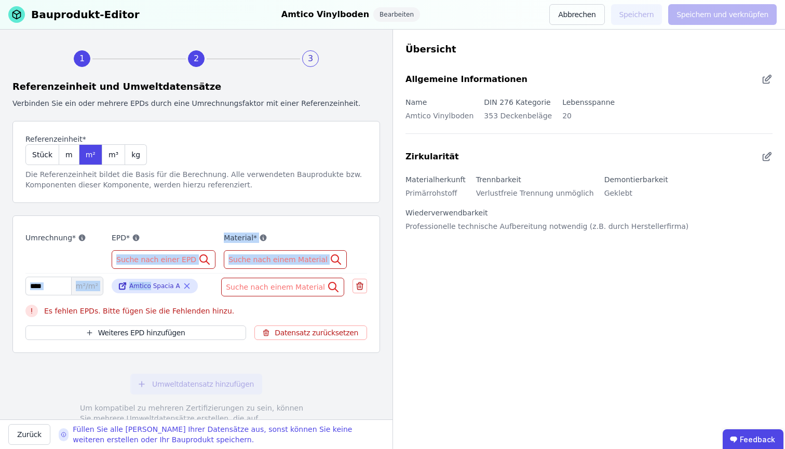
drag, startPoint x: 149, startPoint y: 286, endPoint x: 155, endPoint y: 252, distance: 34.1
click at [155, 252] on div "Umrechnung* EPD* Suche nach einer EPD Material* Suche nach einem Material * m²/…" at bounding box center [195, 284] width 367 height 138
click at [172, 261] on span "Suche nach einer EPD" at bounding box center [157, 259] width 82 height 10
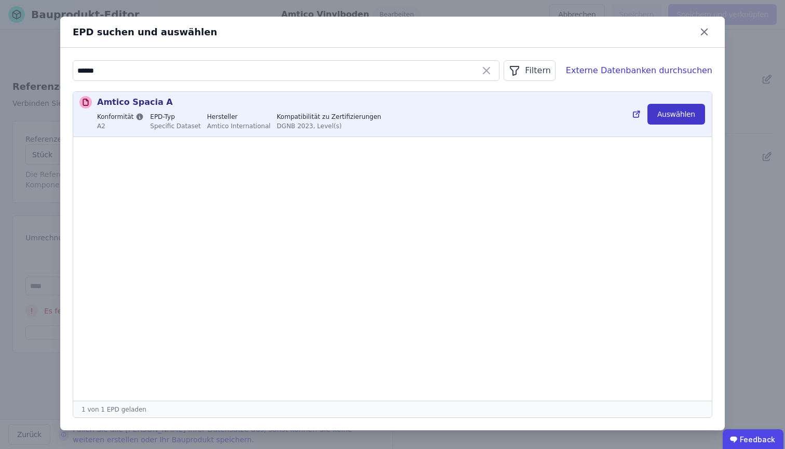
type input "******"
click at [674, 112] on button "Auswählen" at bounding box center [676, 114] width 58 height 21
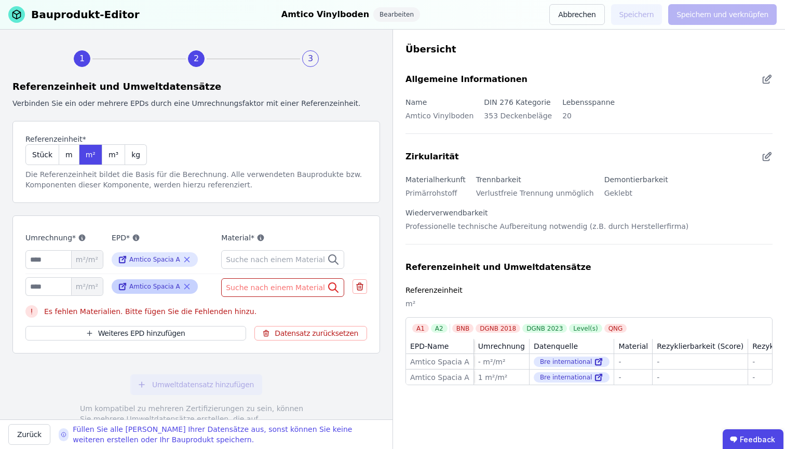
click at [185, 285] on icon at bounding box center [186, 286] width 5 height 5
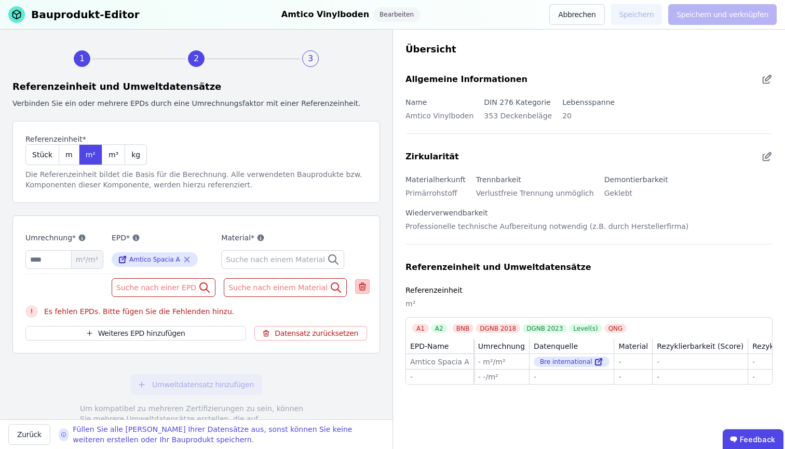
click at [361, 283] on icon at bounding box center [362, 284] width 3 height 2
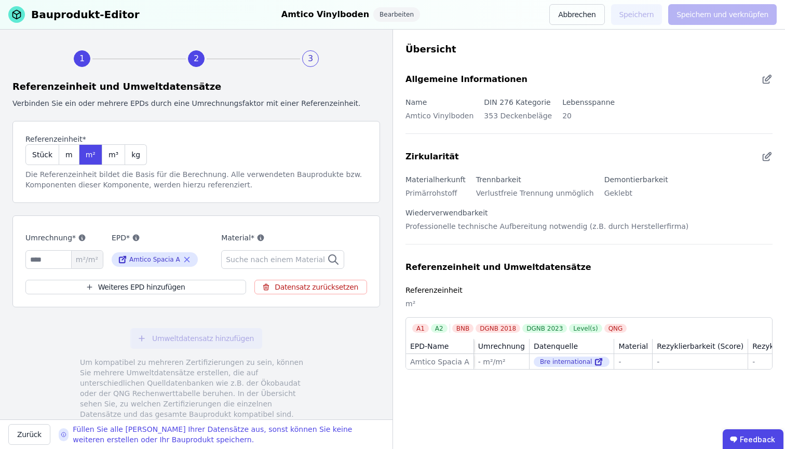
click at [309, 265] on div "Suche nach einem Material" at bounding box center [282, 259] width 123 height 19
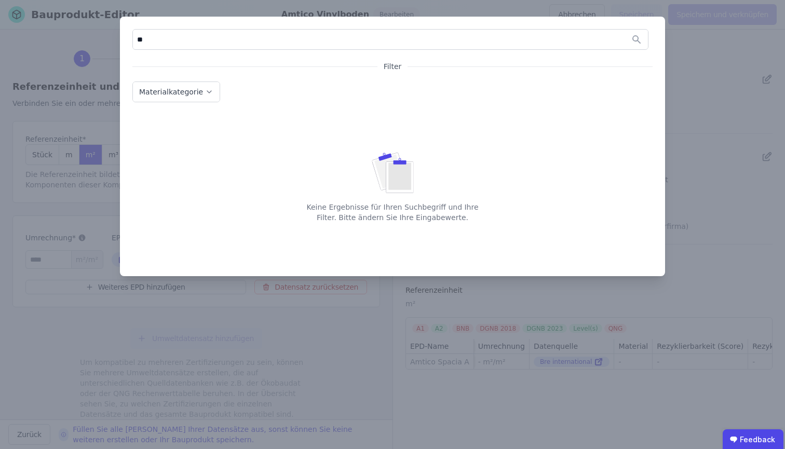
type input "*"
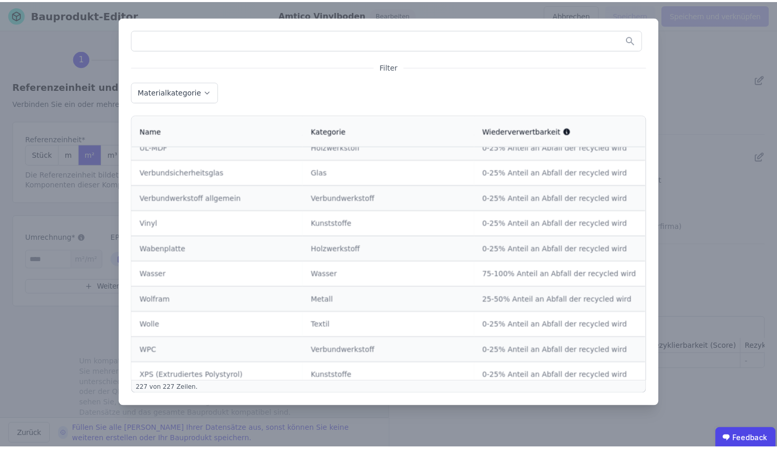
scroll to position [5342, 0]
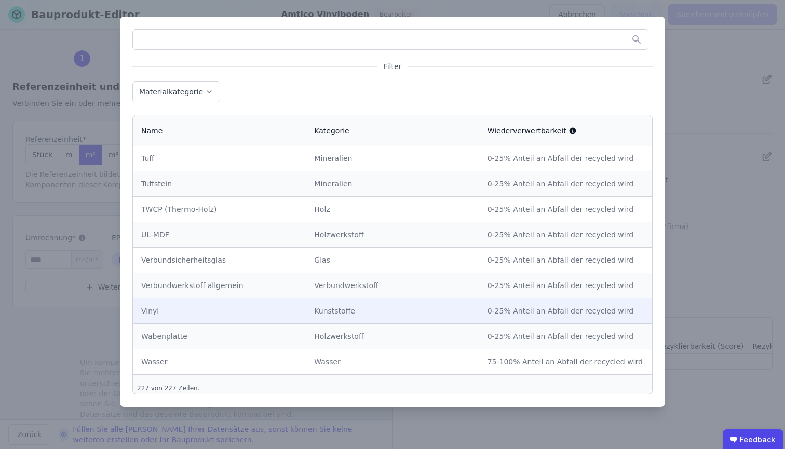
click at [261, 298] on td "Vinyl" at bounding box center [219, 310] width 173 height 25
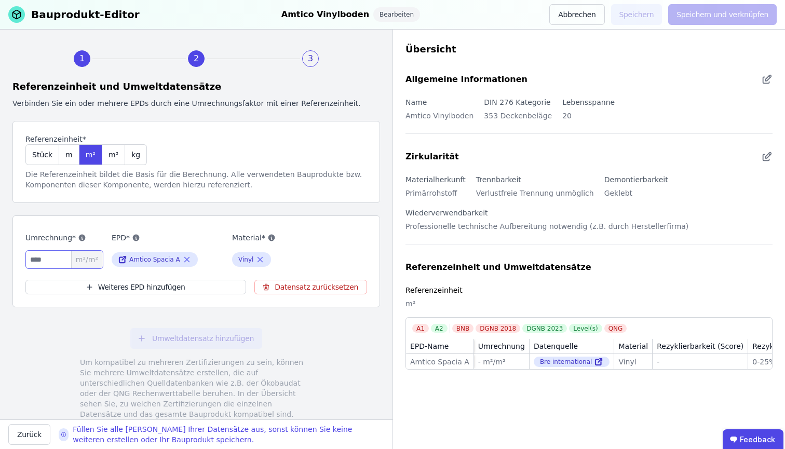
click at [49, 262] on input "number" at bounding box center [64, 259] width 78 height 19
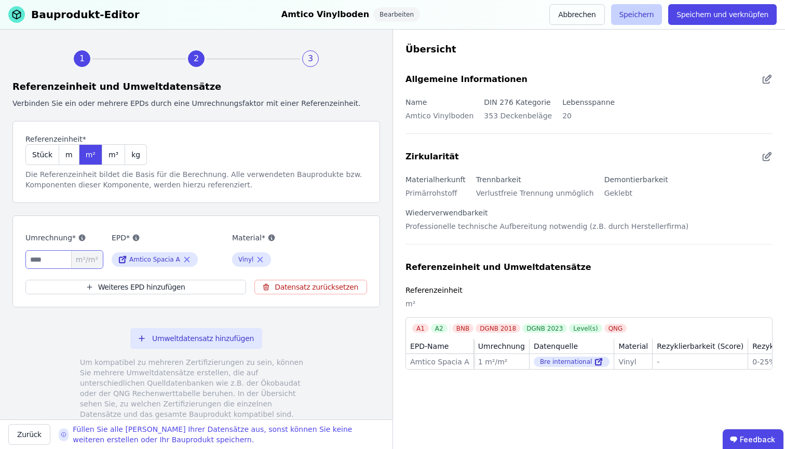
type input "*"
click at [639, 16] on button "Speichern" at bounding box center [636, 14] width 51 height 21
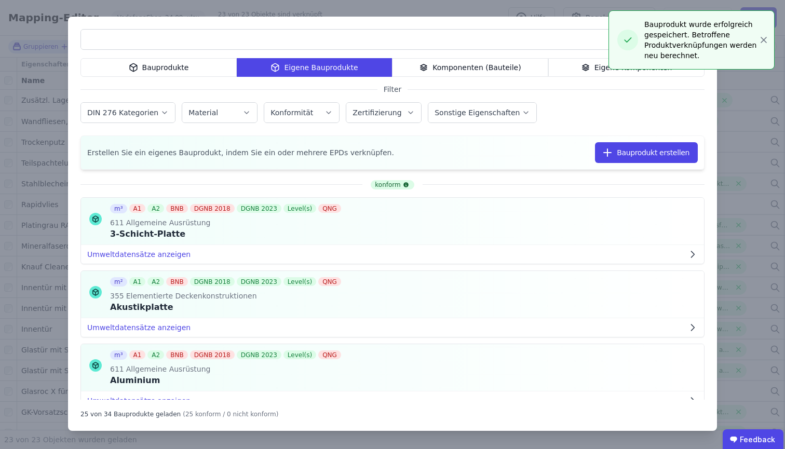
click at [369, 11] on div "Bauprodukte Eigene Bauprodukte Komponenten (Bauteile) Eigene Komponenten Filter…" at bounding box center [392, 224] width 785 height 449
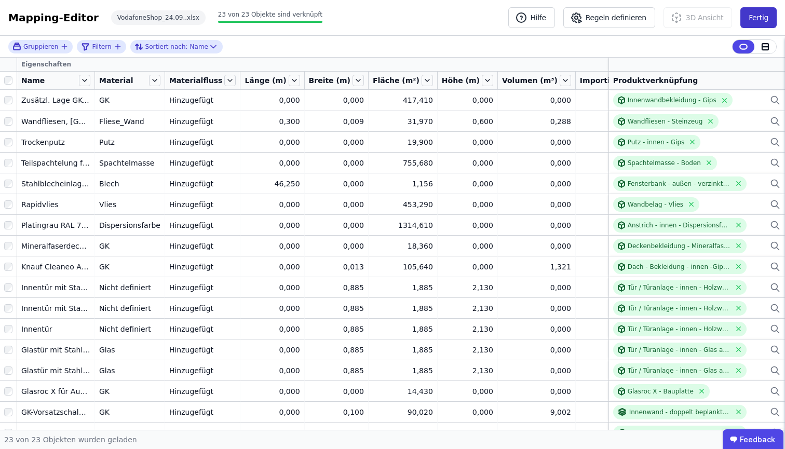
click at [759, 20] on button "Fertig" at bounding box center [758, 17] width 36 height 21
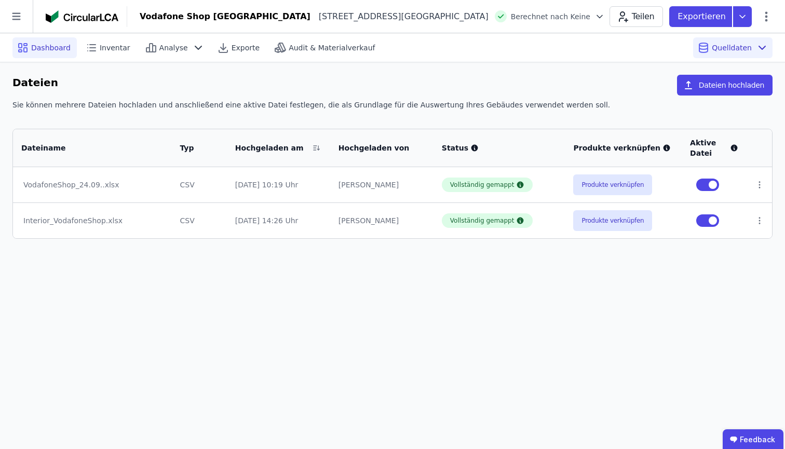
click at [51, 50] on span "Dashboard" at bounding box center [50, 48] width 39 height 10
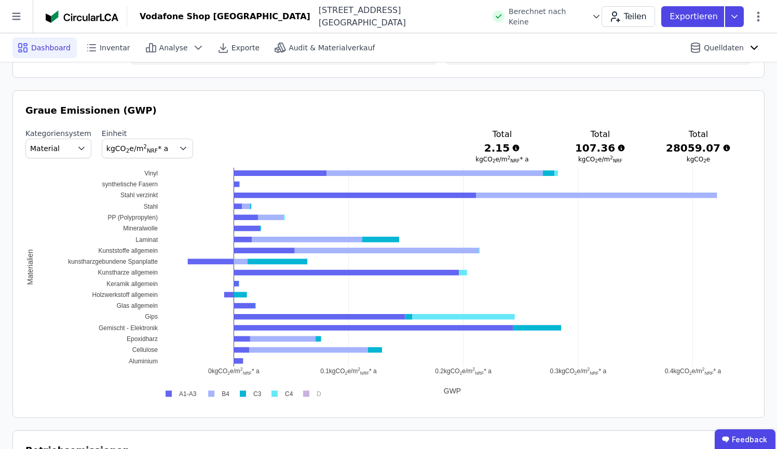
scroll to position [520, 0]
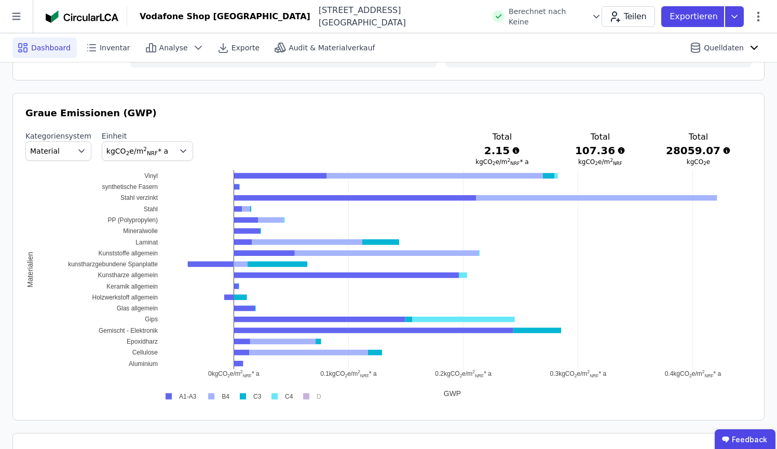
click at [181, 151] on icon "button" at bounding box center [183, 151] width 10 height 10
click at [153, 212] on div "kgCO 2 e" at bounding box center [148, 212] width 74 height 10
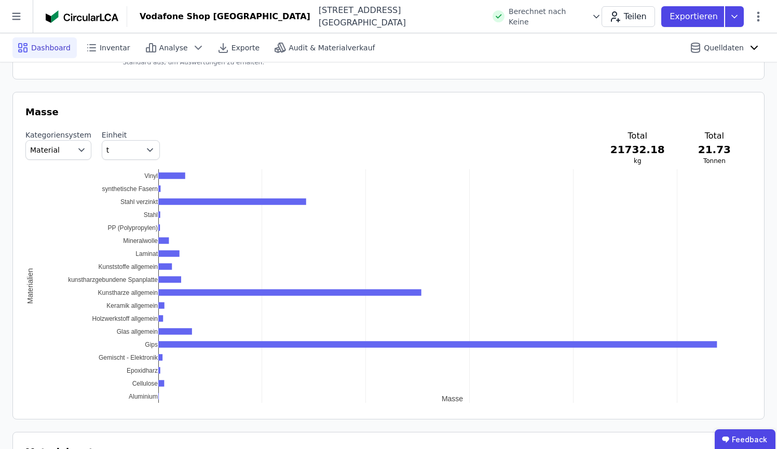
scroll to position [1001, 0]
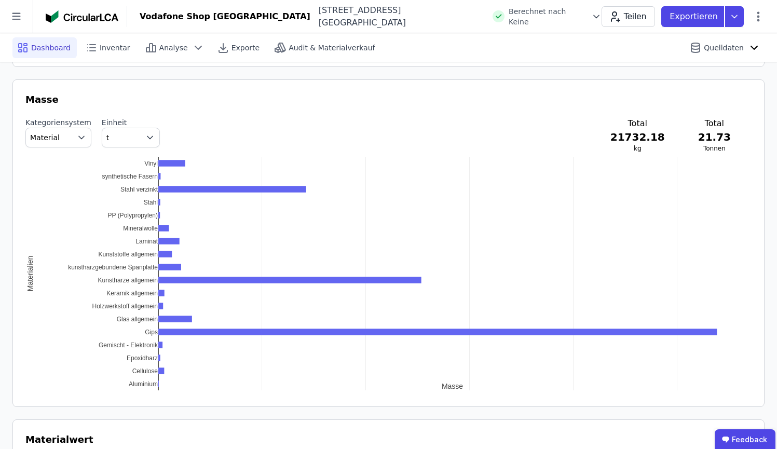
click at [62, 137] on span "Material" at bounding box center [50, 137] width 40 height 10
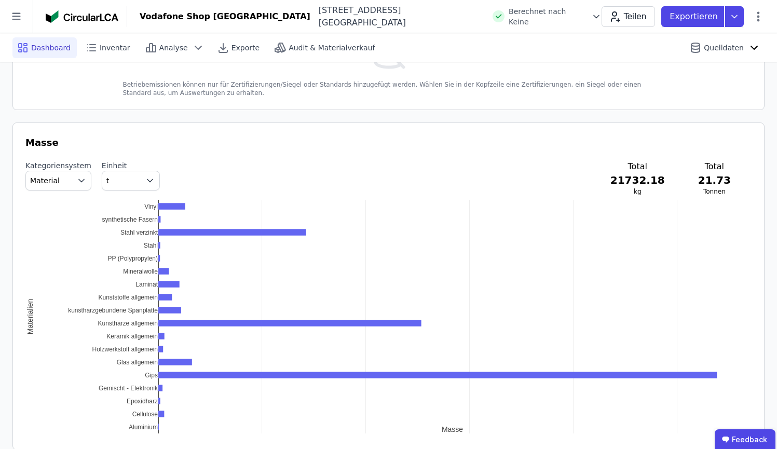
scroll to position [976, 0]
